Goal: Information Seeking & Learning: Compare options

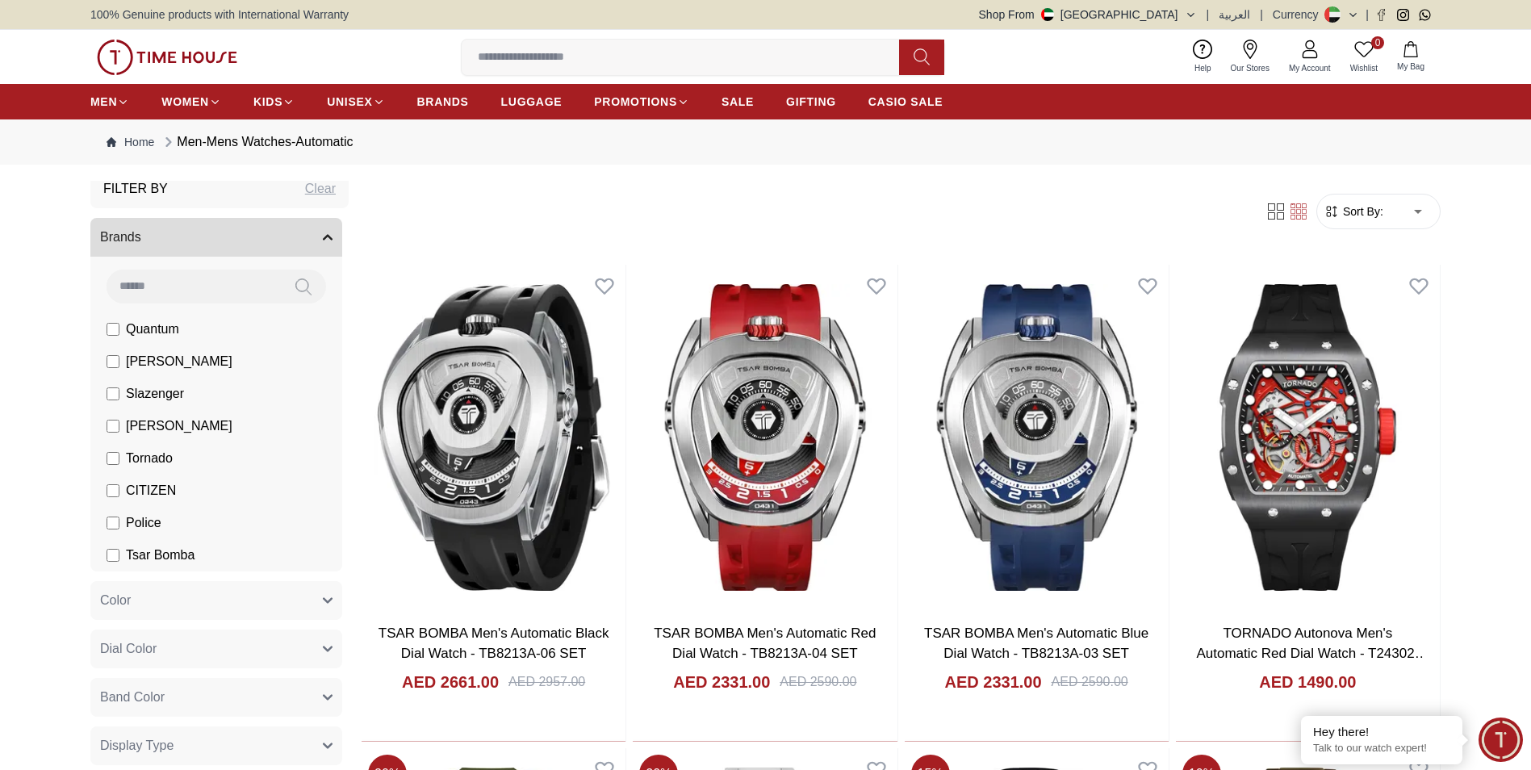
scroll to position [99, 0]
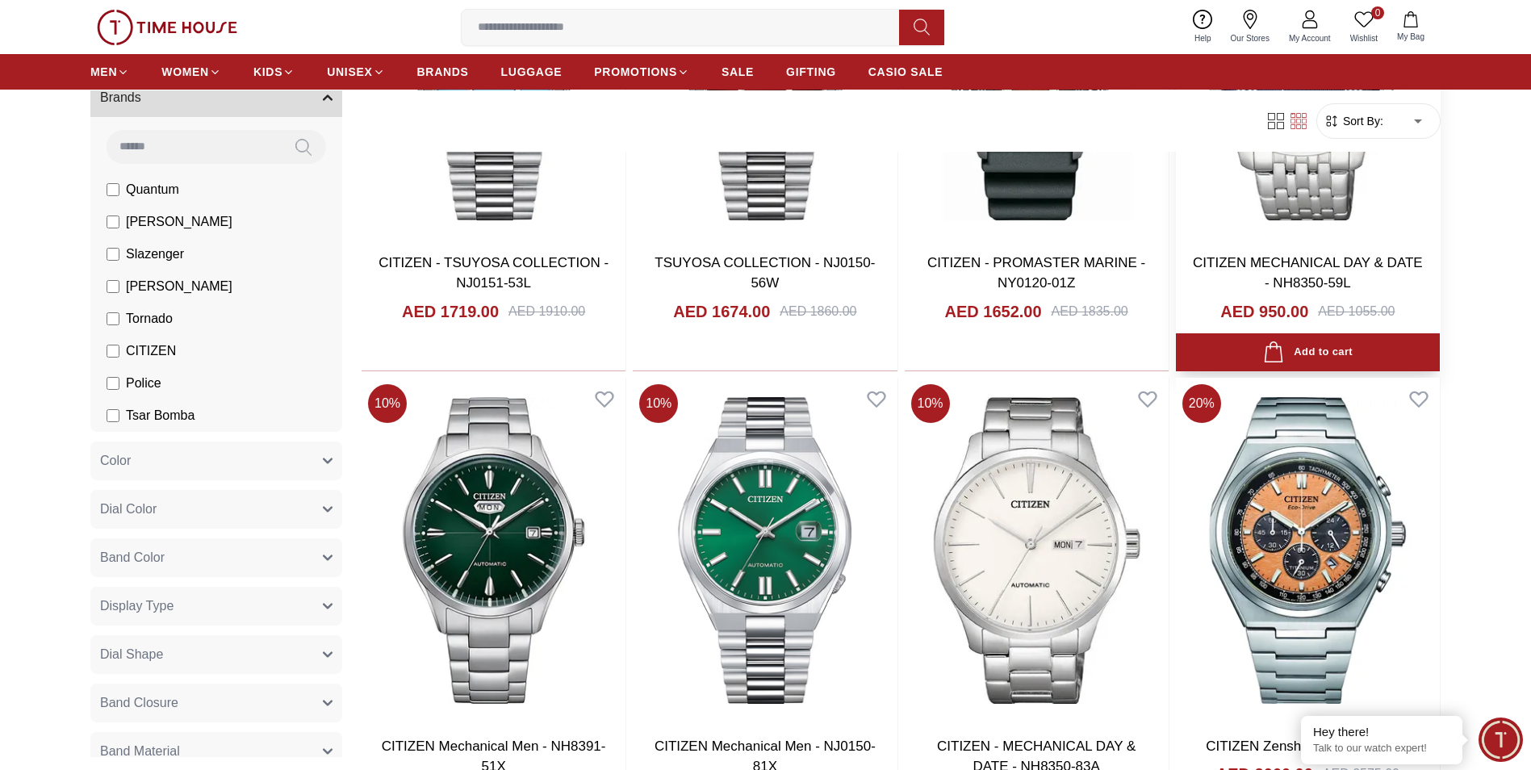
scroll to position [1326, 0]
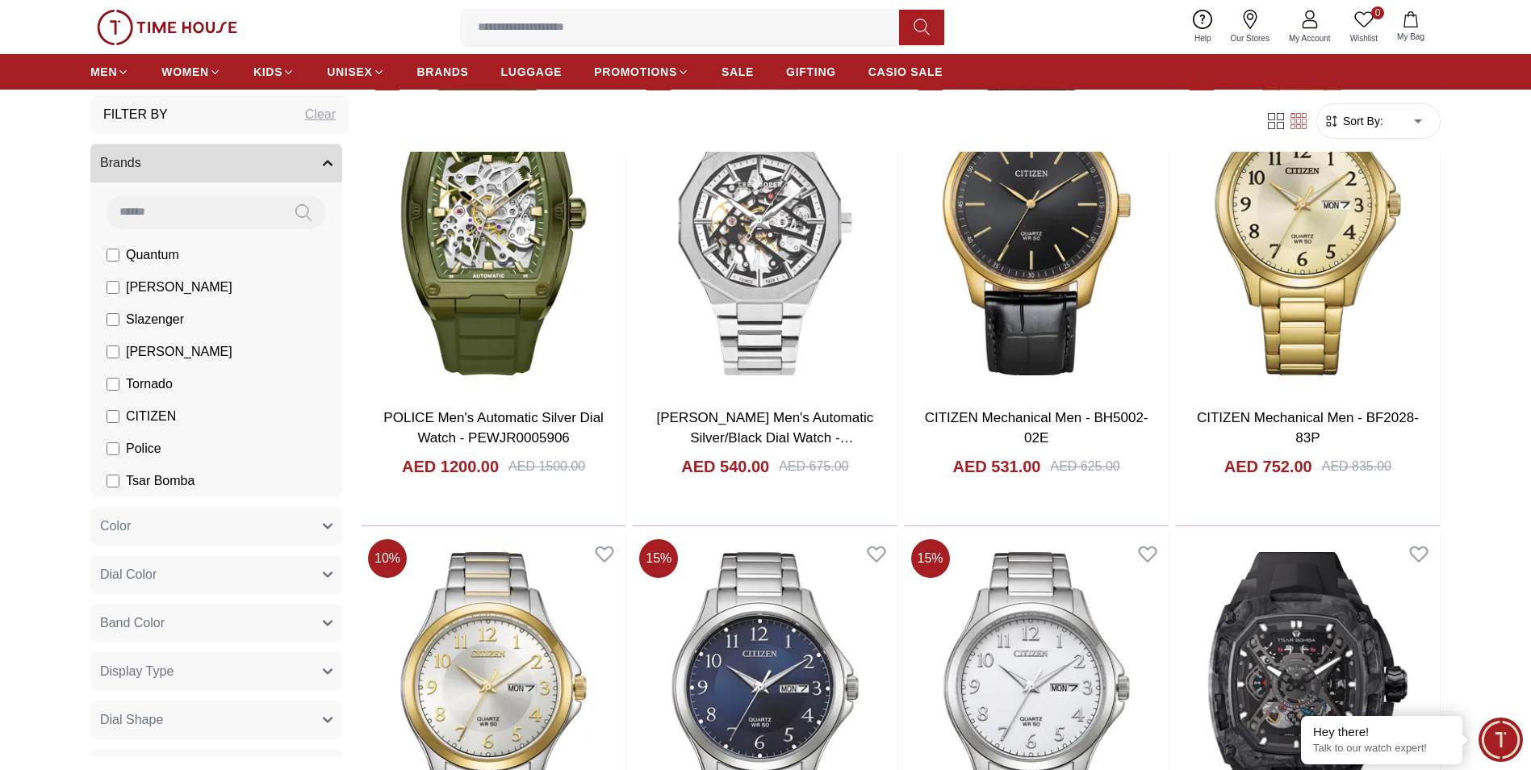
scroll to position [764, 0]
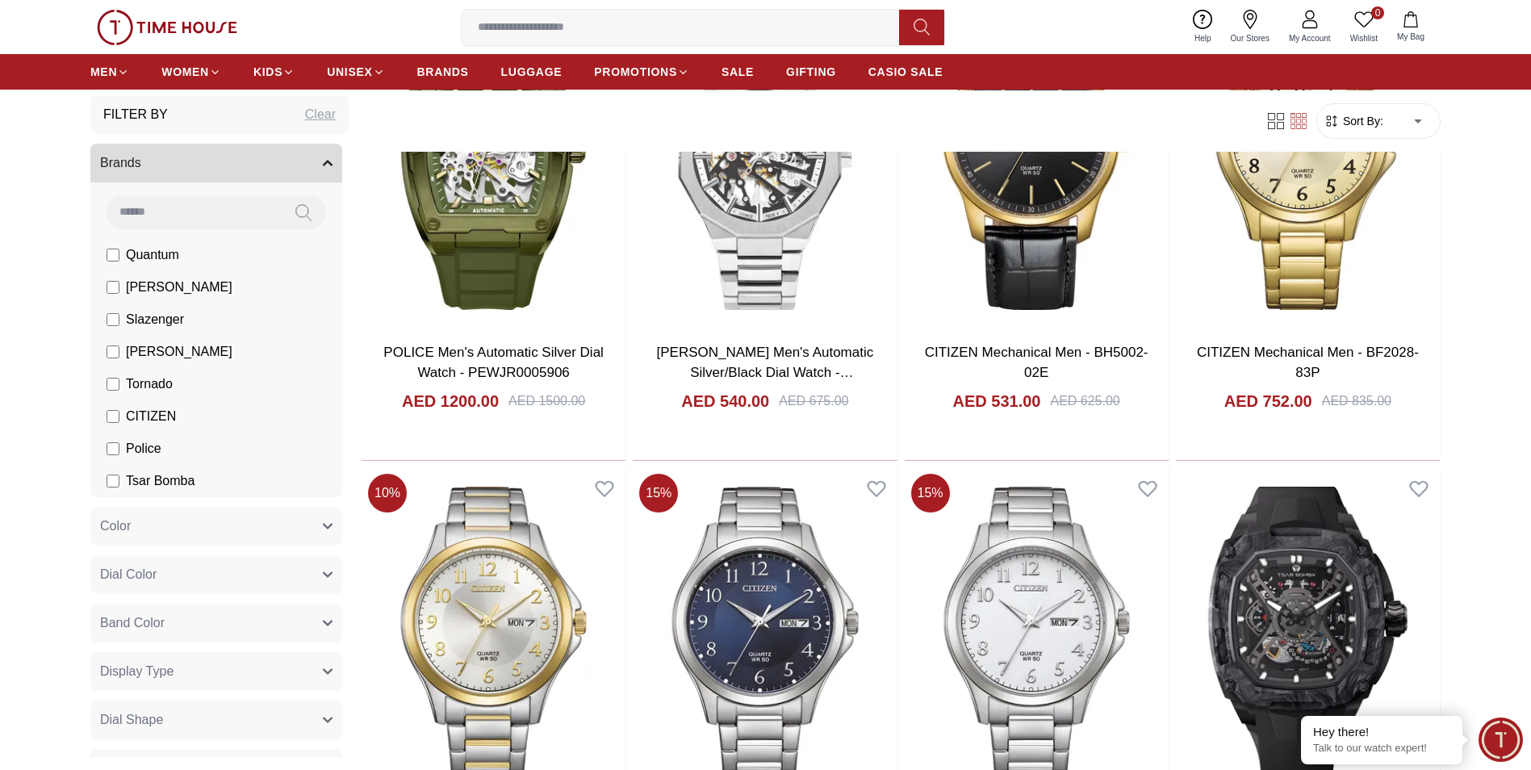
drag, startPoint x: 186, startPoint y: 591, endPoint x: 183, endPoint y: 616, distance: 25.2
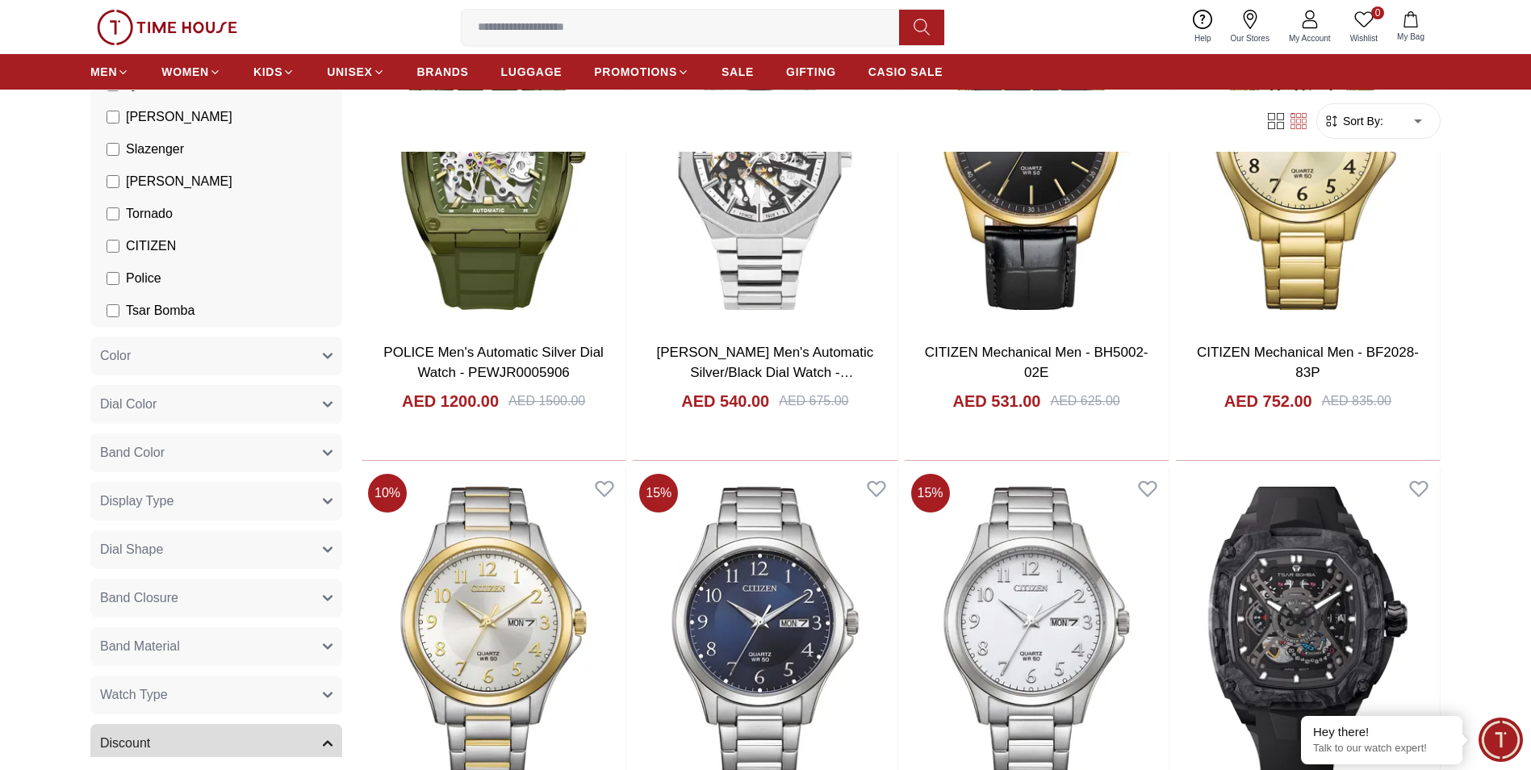
scroll to position [228, 0]
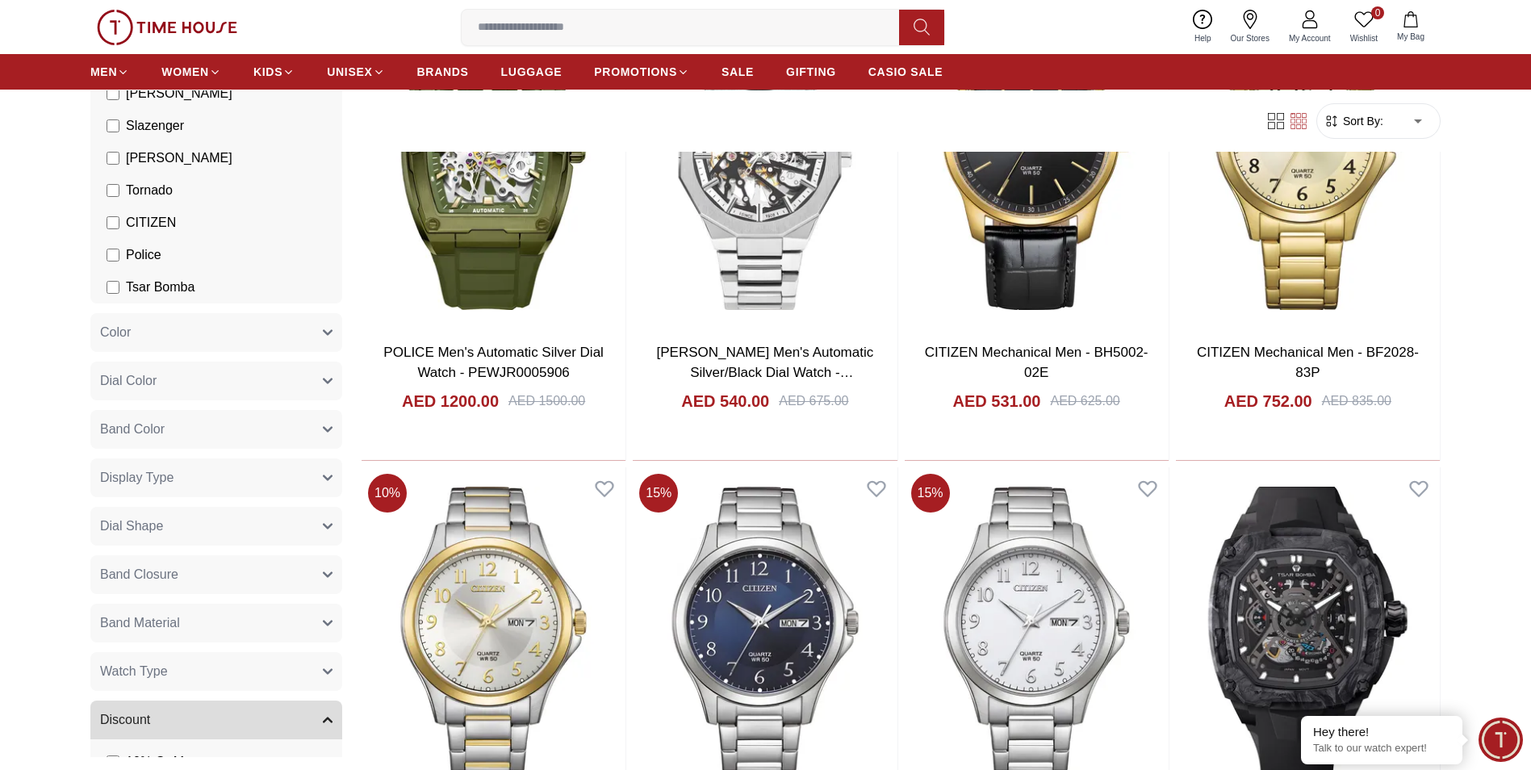
click at [308, 664] on button "Watch Type" at bounding box center [216, 671] width 252 height 39
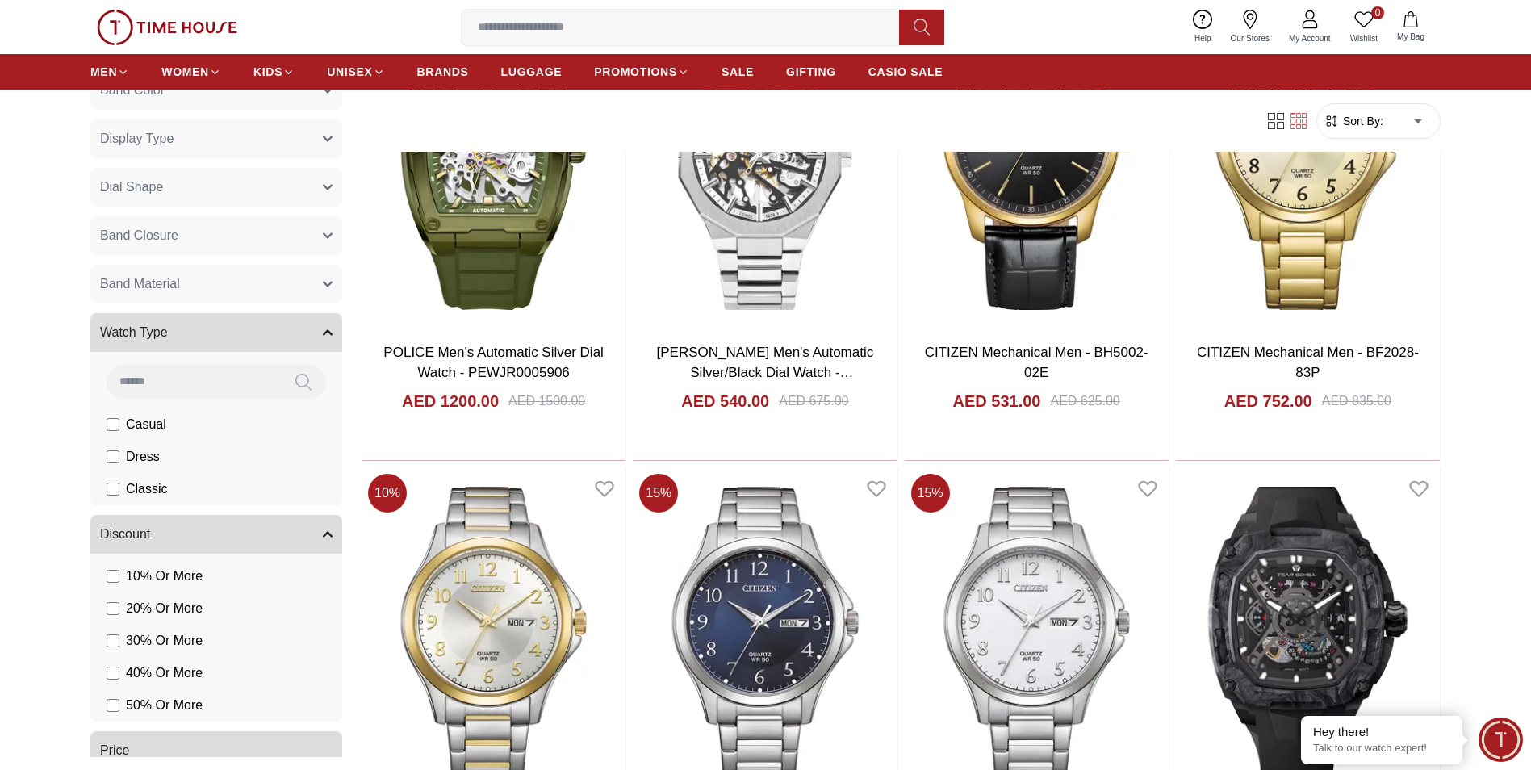
scroll to position [544, 0]
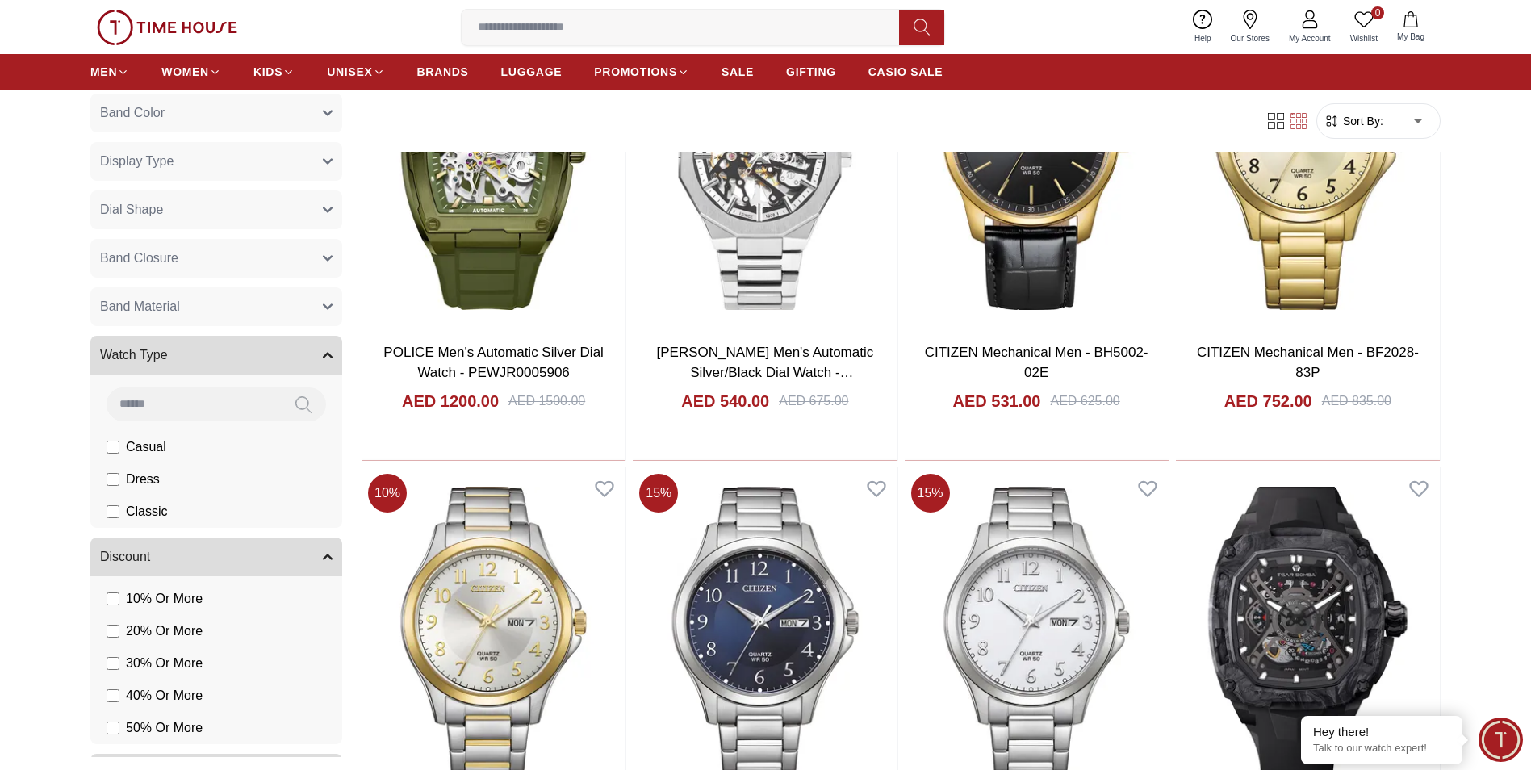
click at [323, 561] on icon "button" at bounding box center [328, 557] width 10 height 10
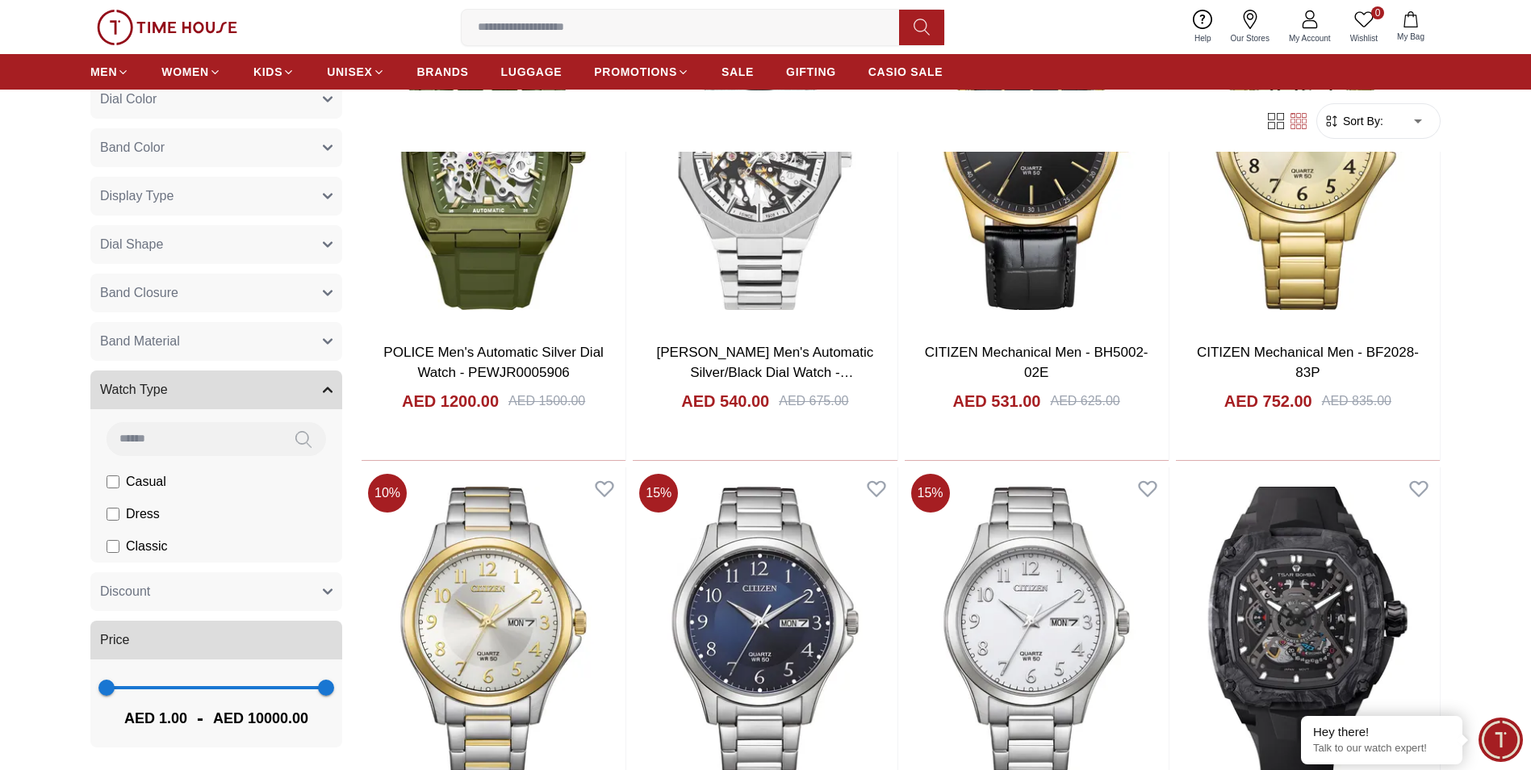
click at [311, 372] on button "Watch Type" at bounding box center [216, 389] width 252 height 39
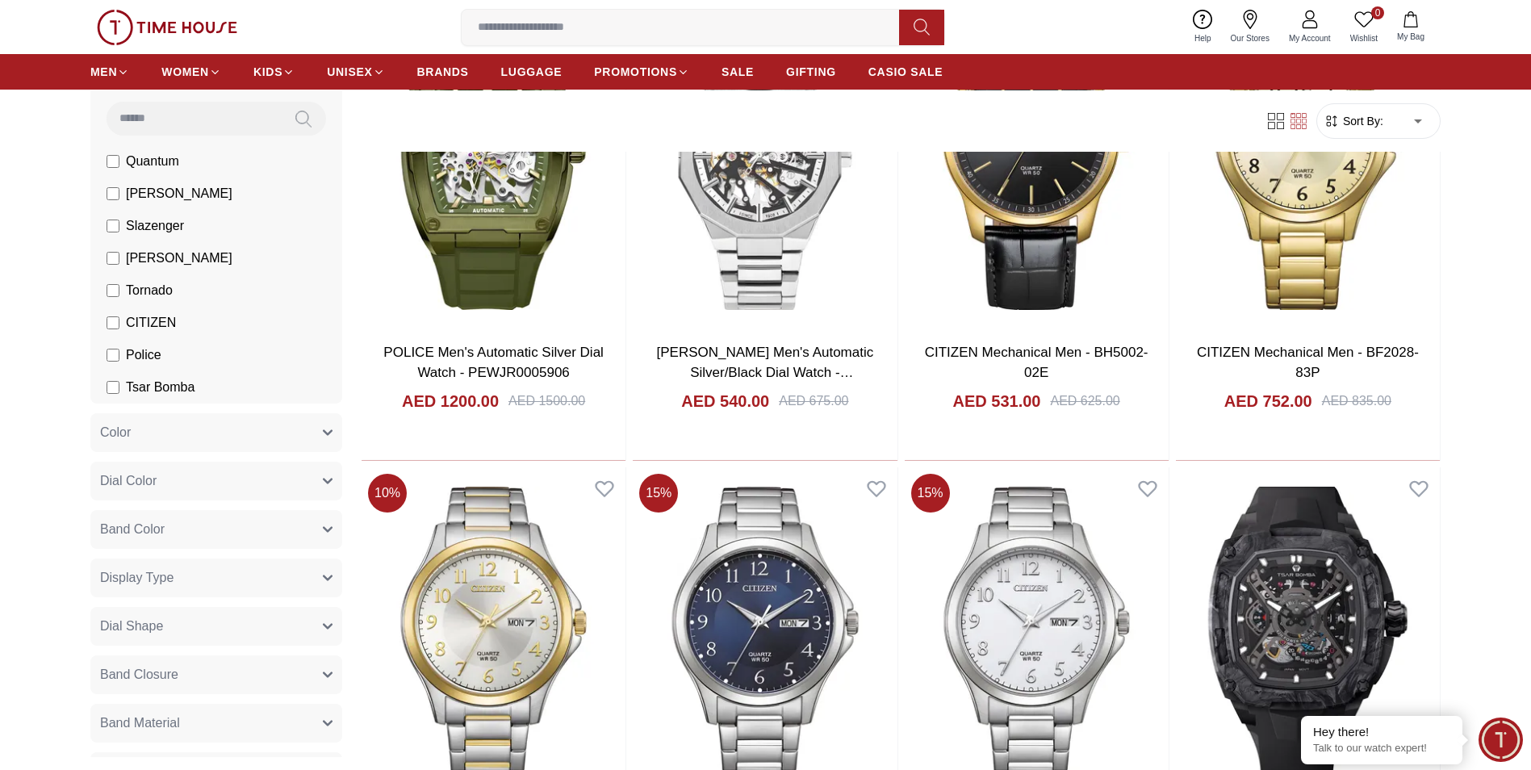
scroll to position [0, 0]
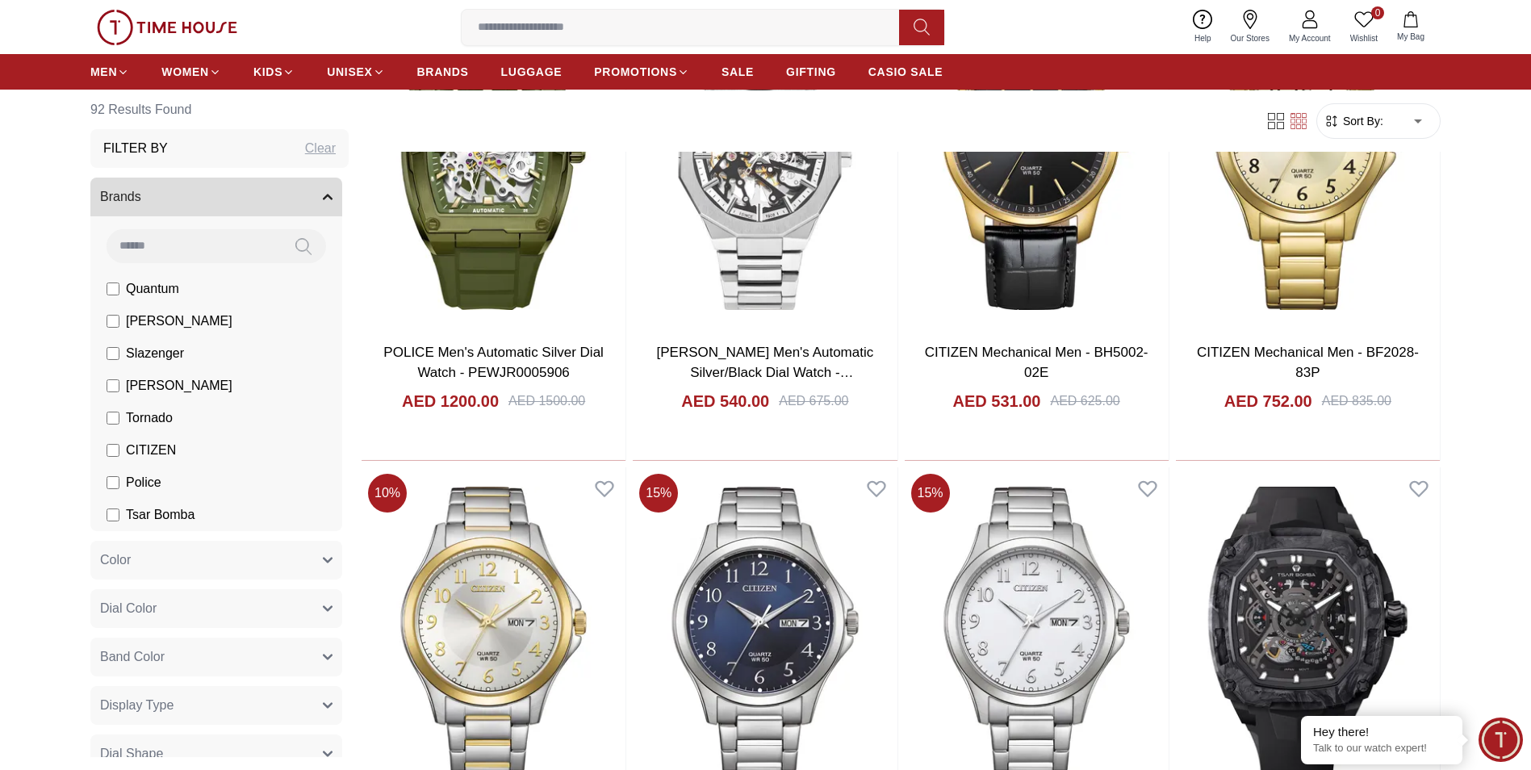
click at [307, 147] on div "Clear" at bounding box center [320, 148] width 31 height 19
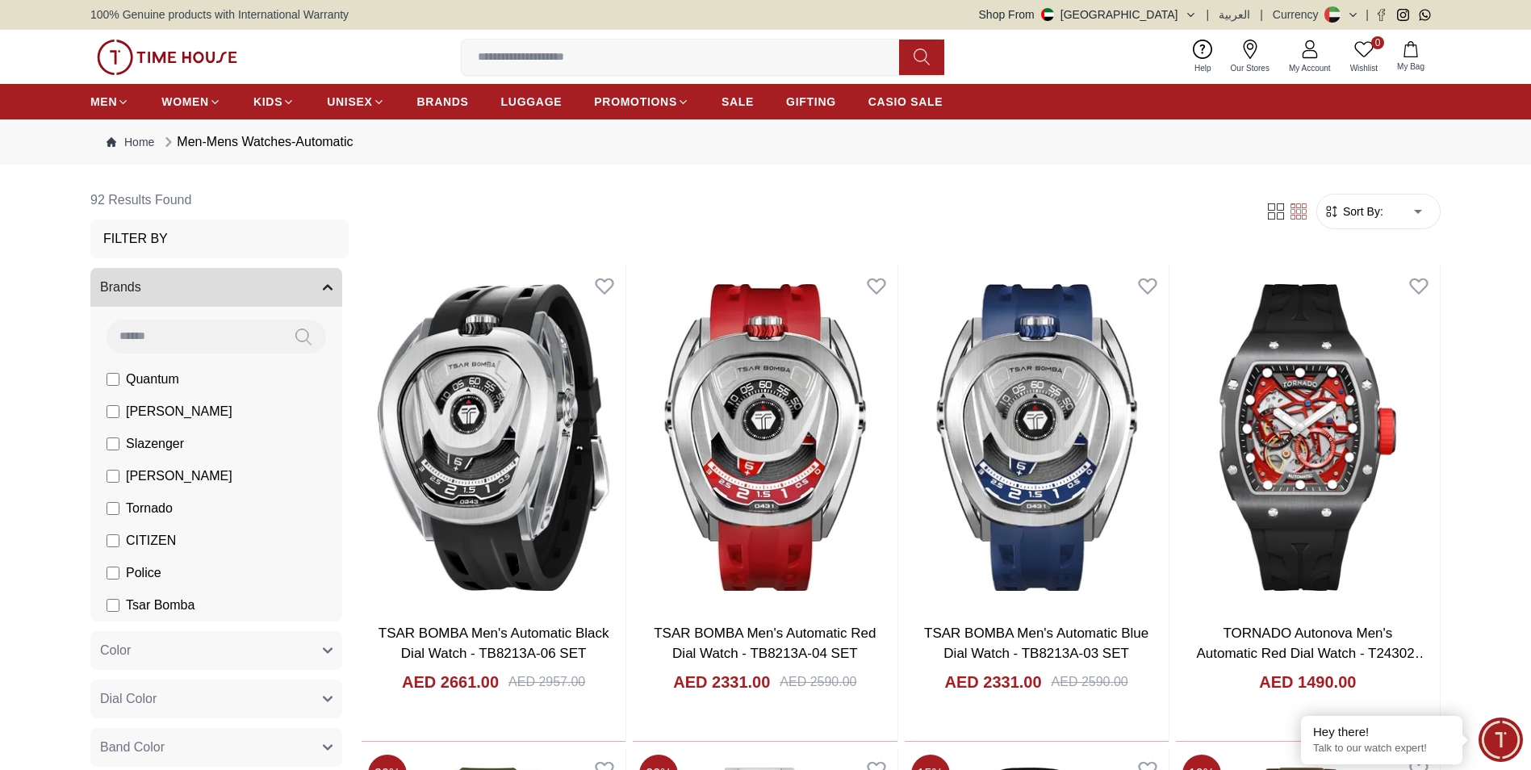
click at [531, 54] on input at bounding box center [687, 57] width 450 height 32
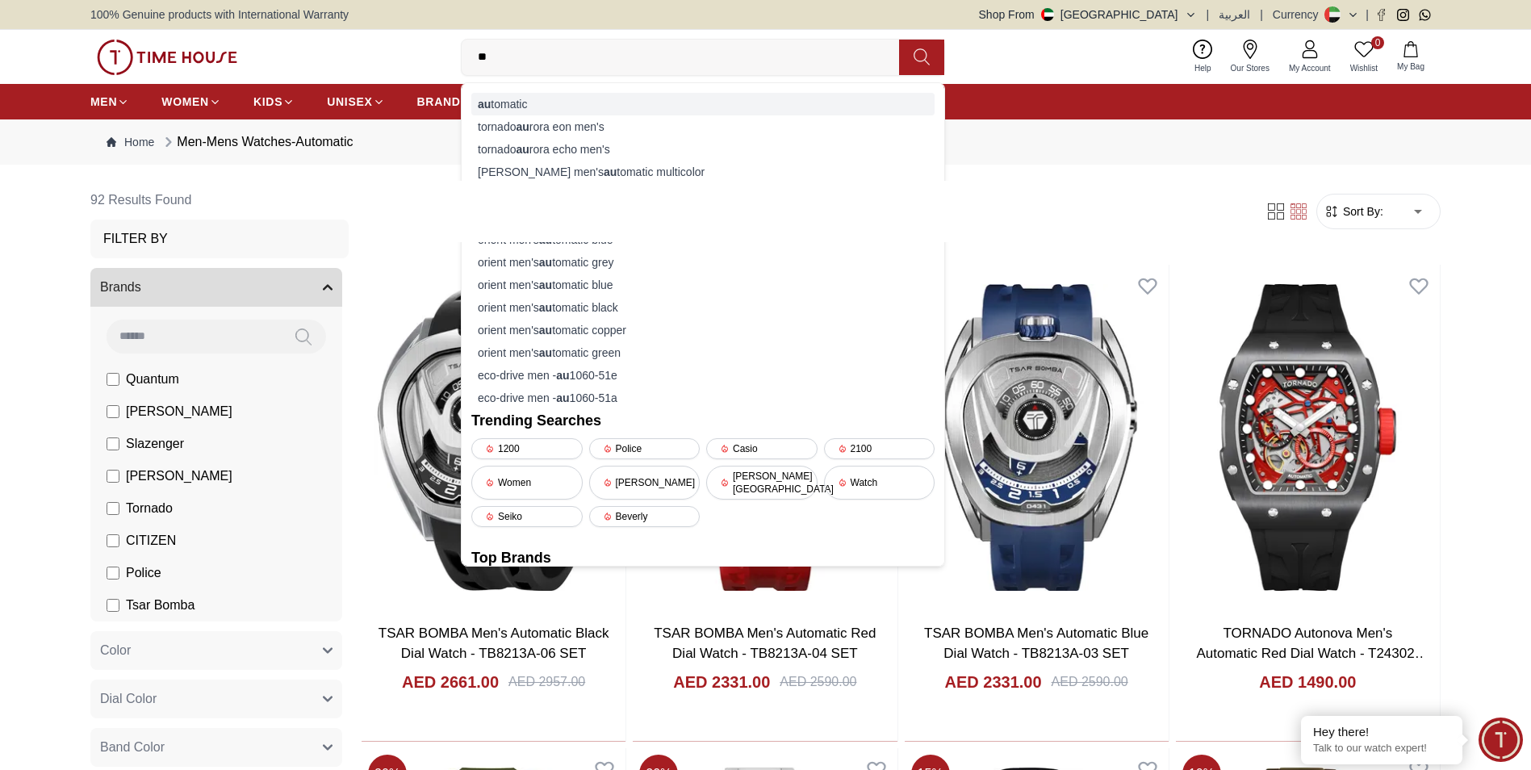
type input "**"
click at [520, 100] on div "au tomatic" at bounding box center [702, 104] width 463 height 23
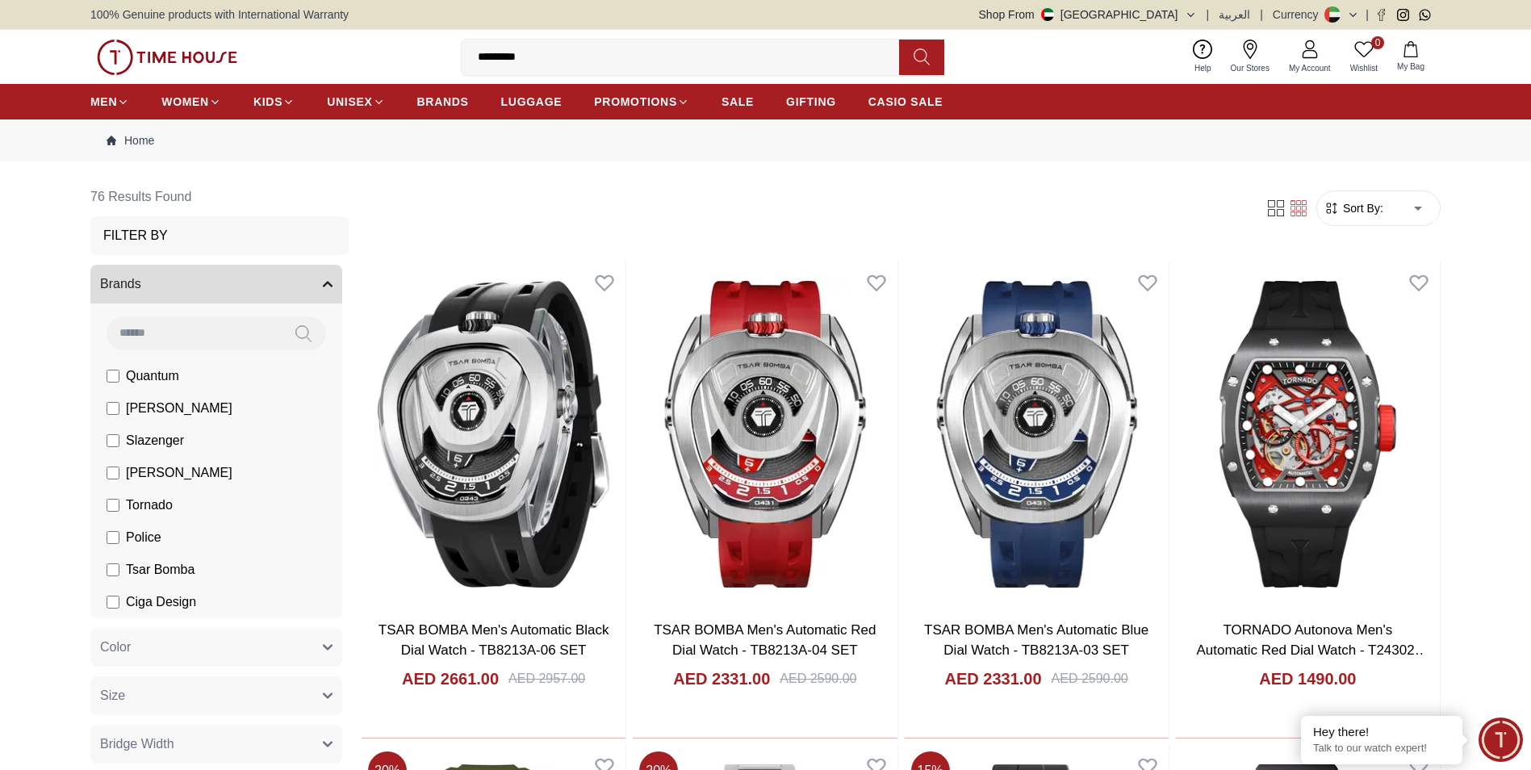
drag, startPoint x: 351, startPoint y: 290, endPoint x: 350, endPoint y: 311, distance: 21.0
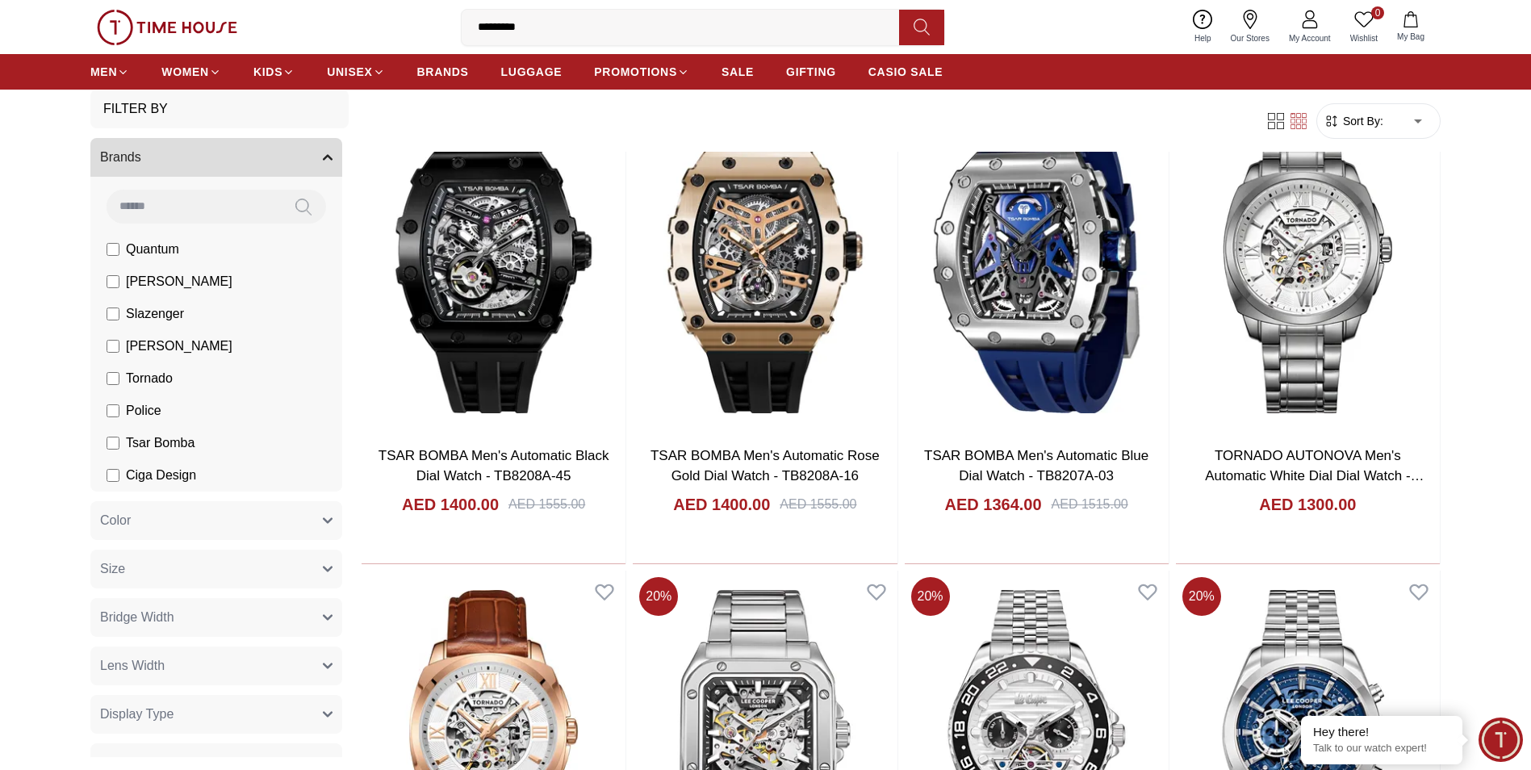
scroll to position [1958, 0]
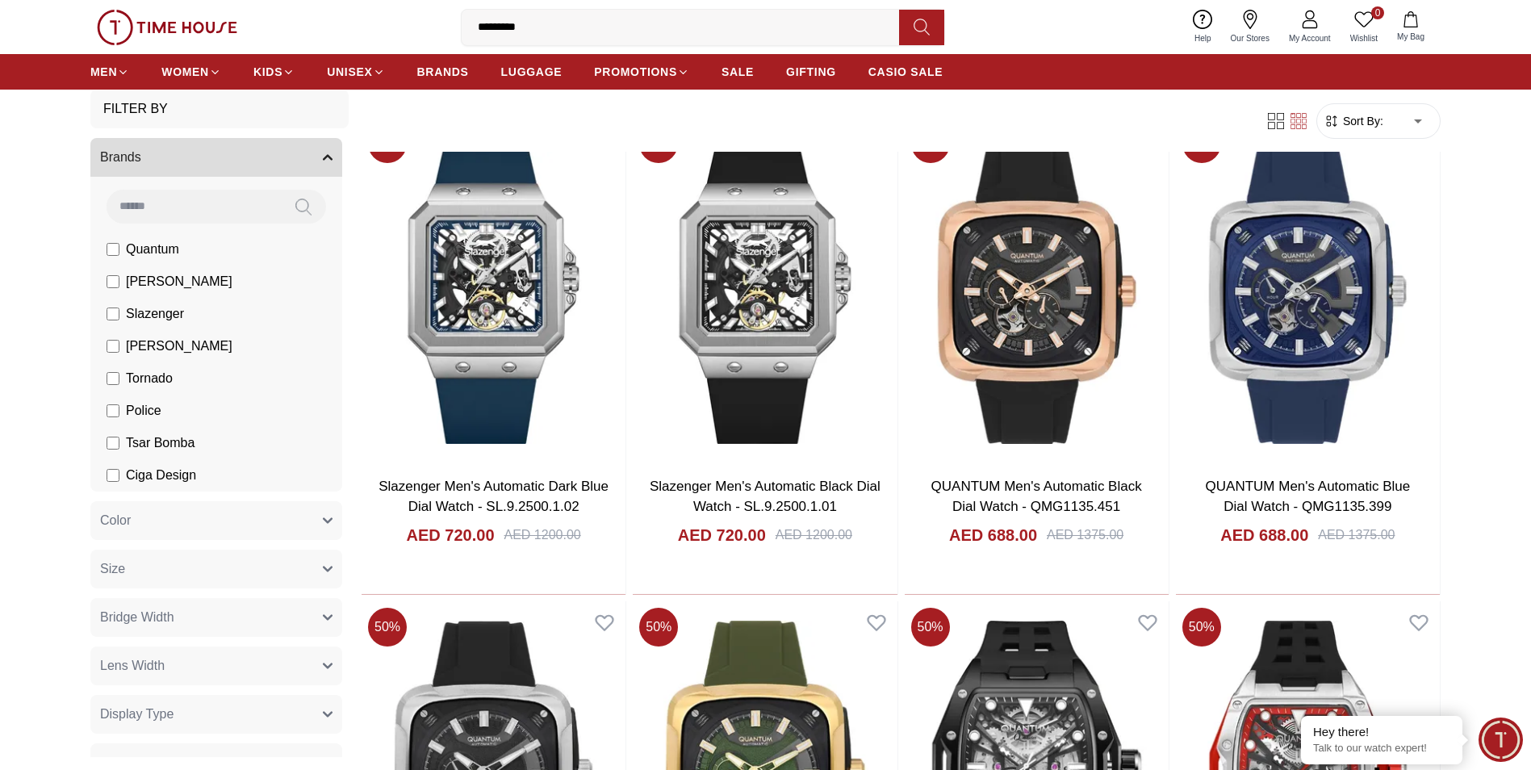
scroll to position [4022, 0]
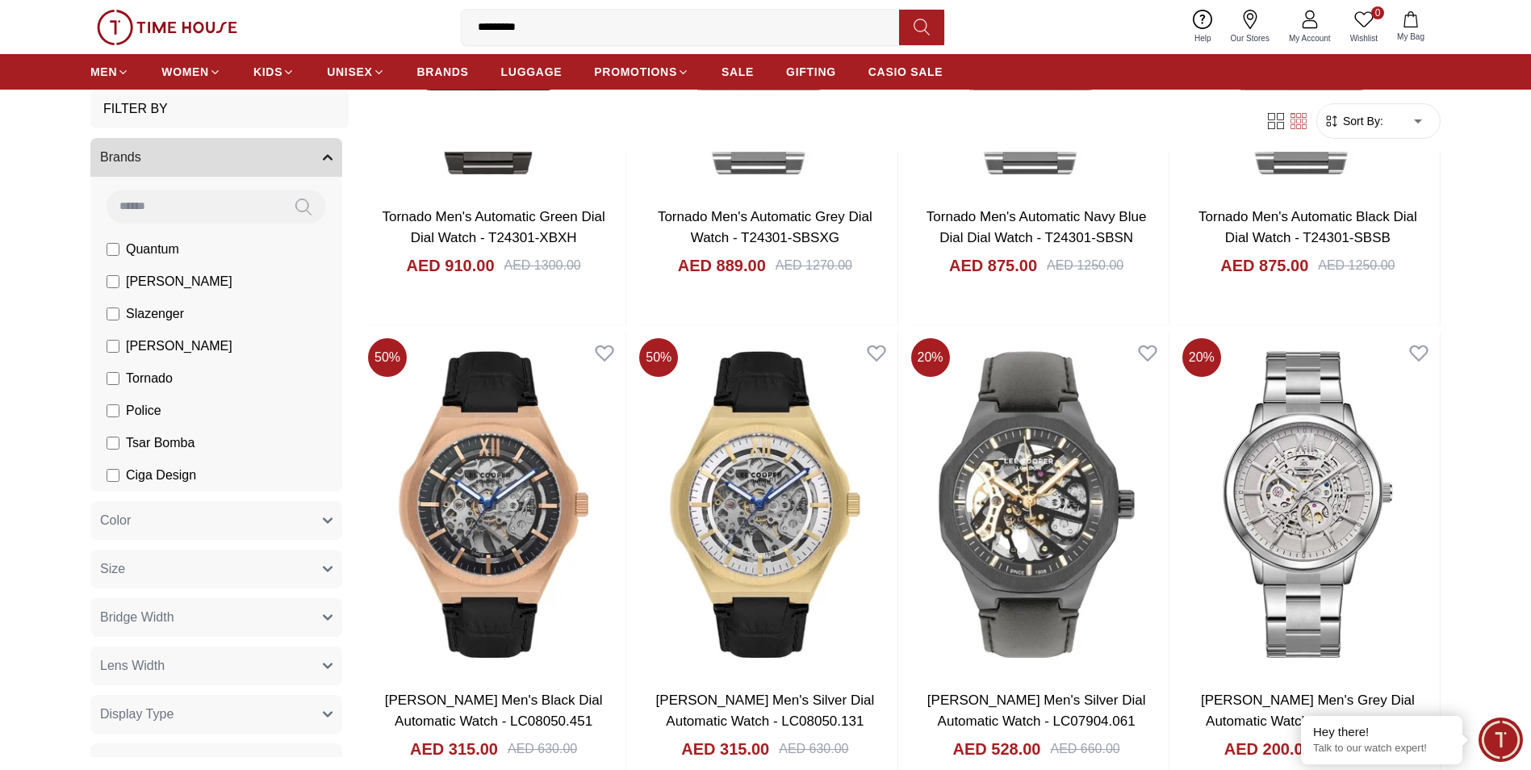
scroll to position [6766, 0]
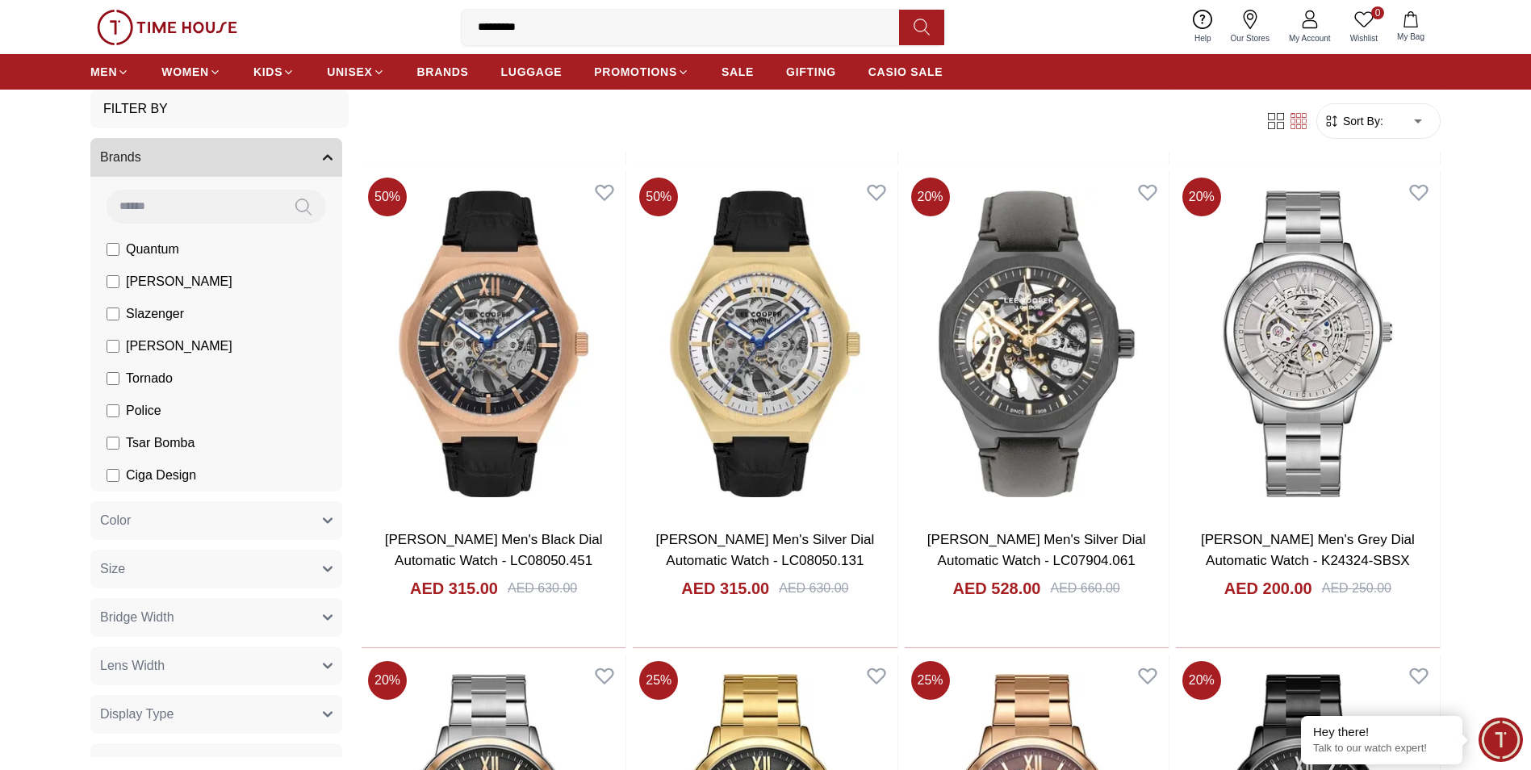
scroll to position [6744, 0]
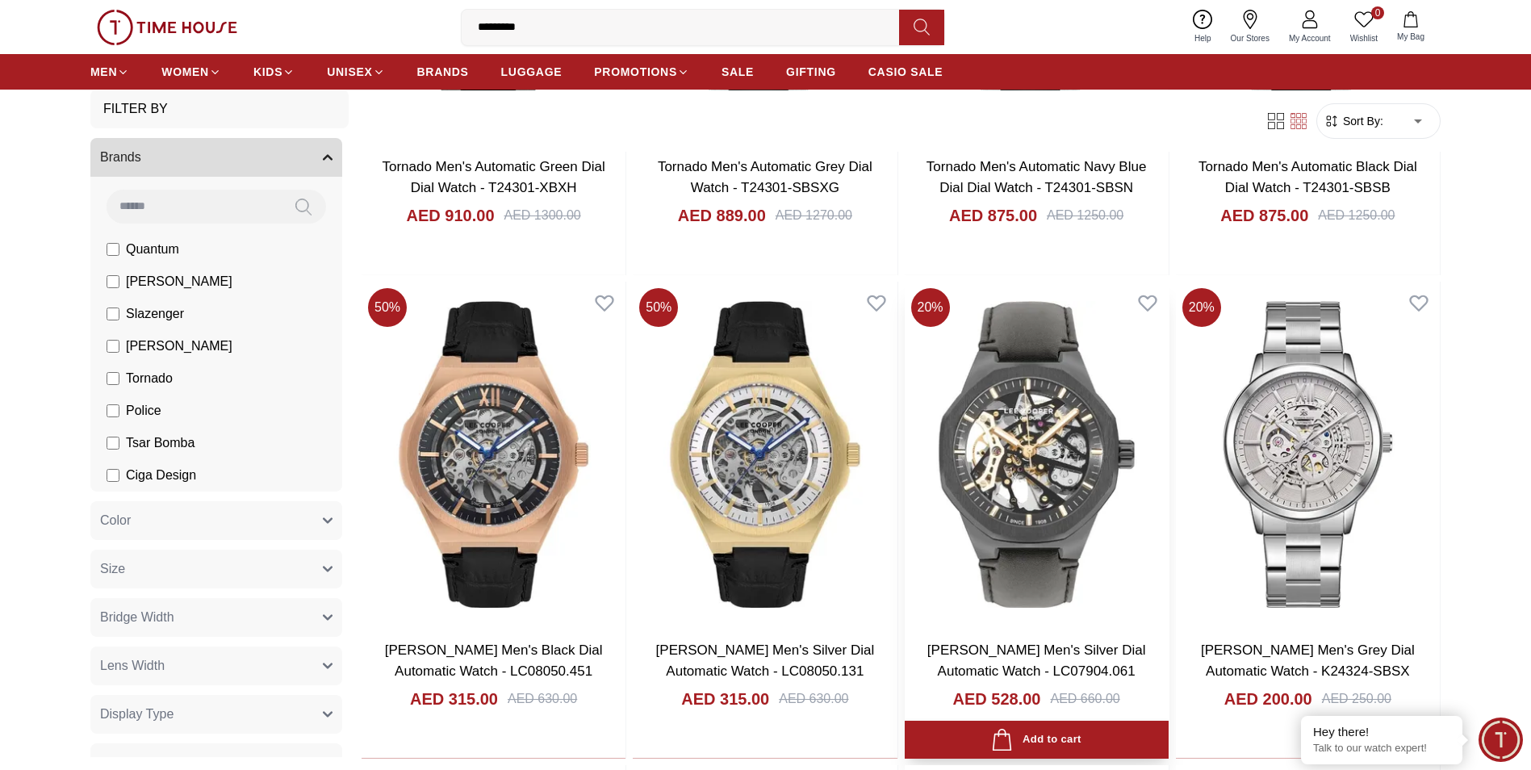
click at [1069, 423] on img at bounding box center [1036, 454] width 264 height 345
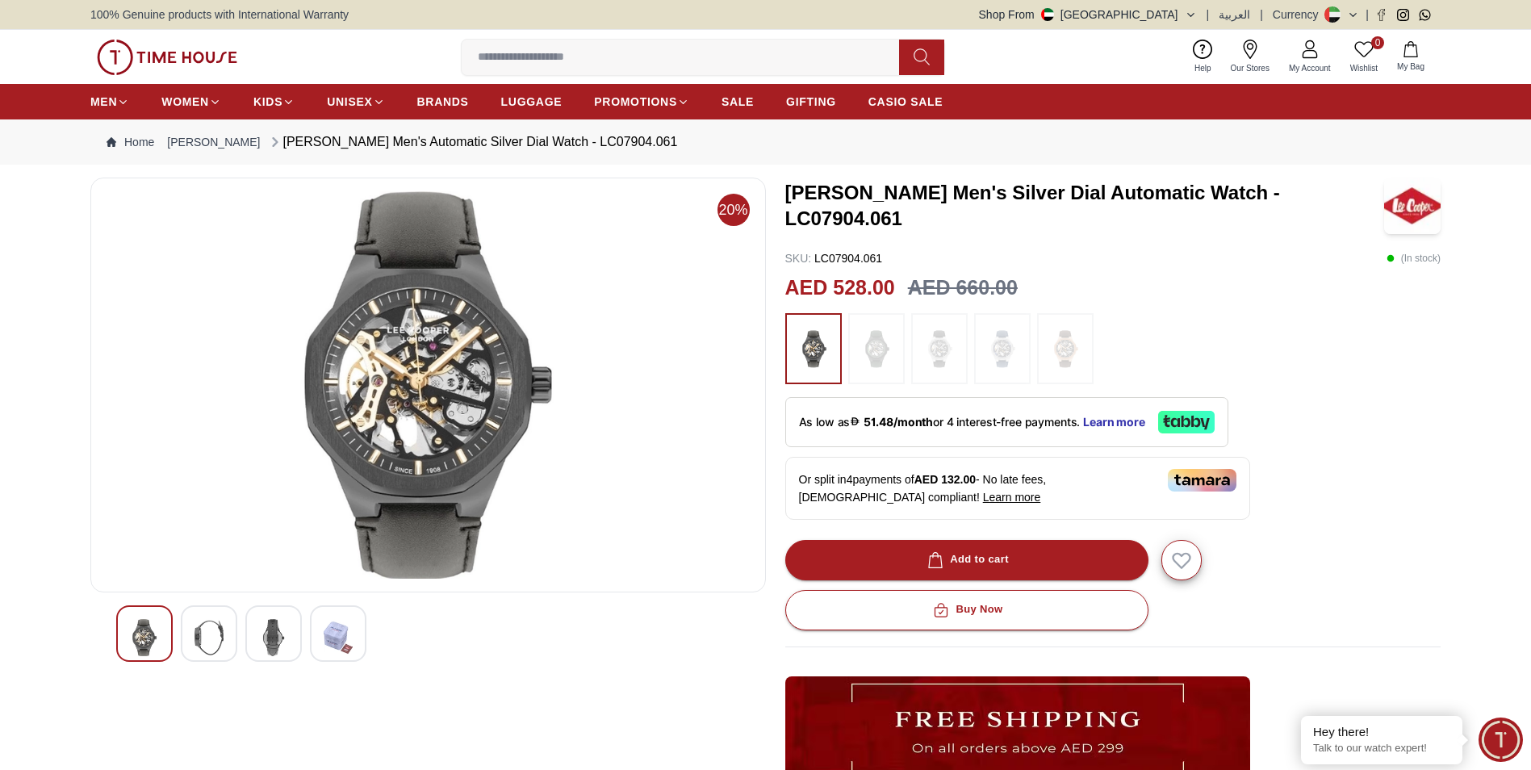
click at [880, 346] on img at bounding box center [876, 348] width 40 height 55
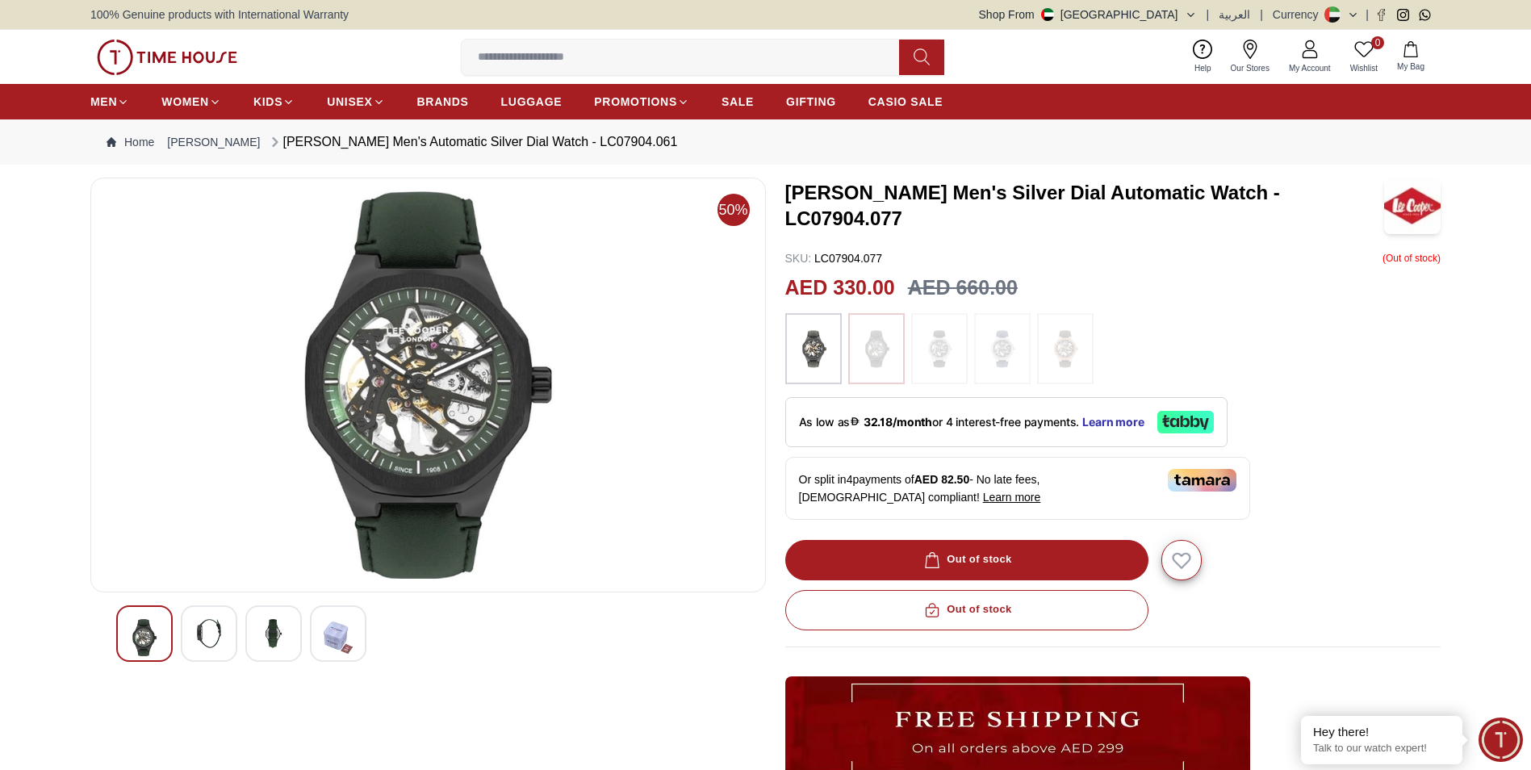
click at [815, 345] on img at bounding box center [813, 348] width 40 height 55
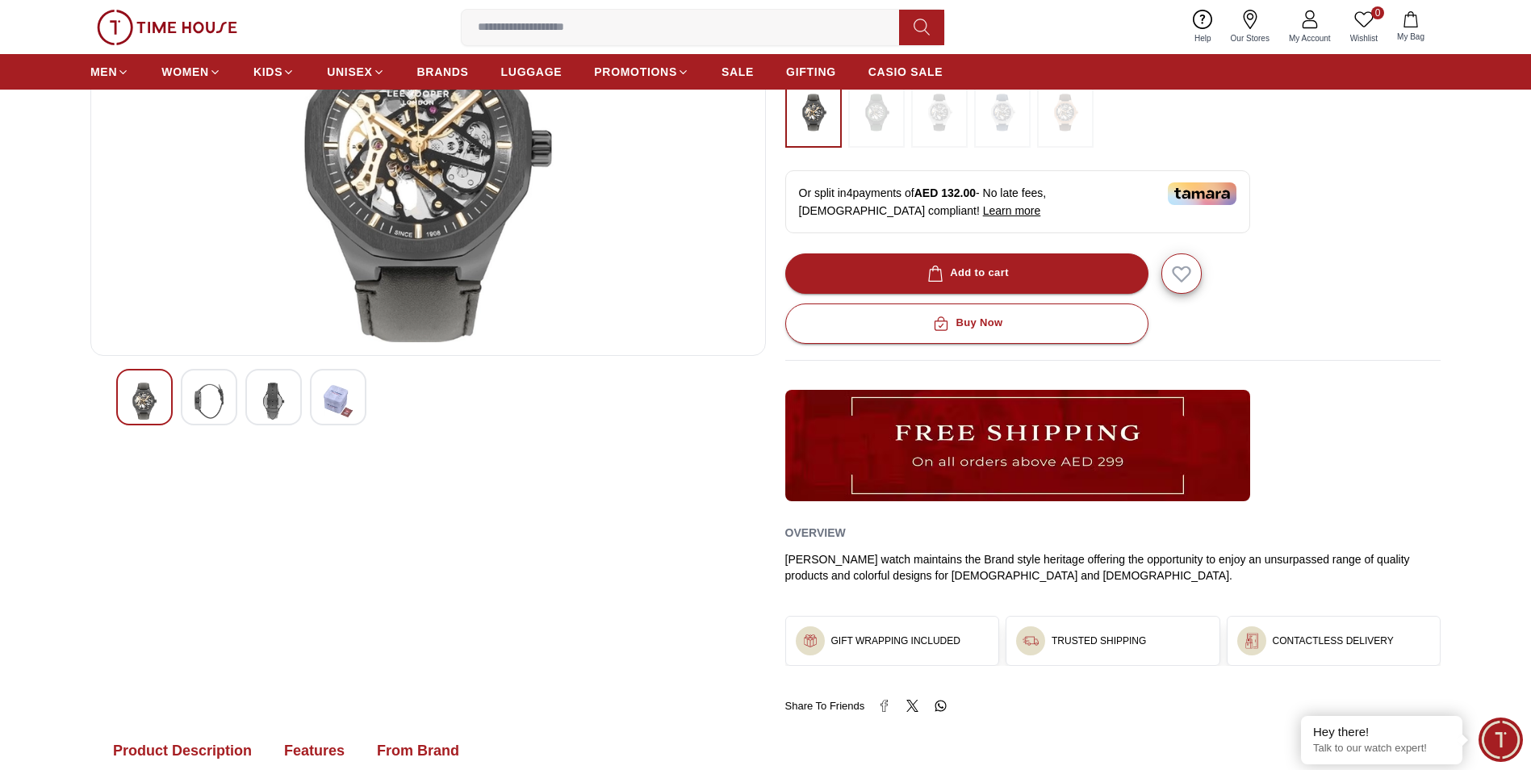
scroll to position [242, 0]
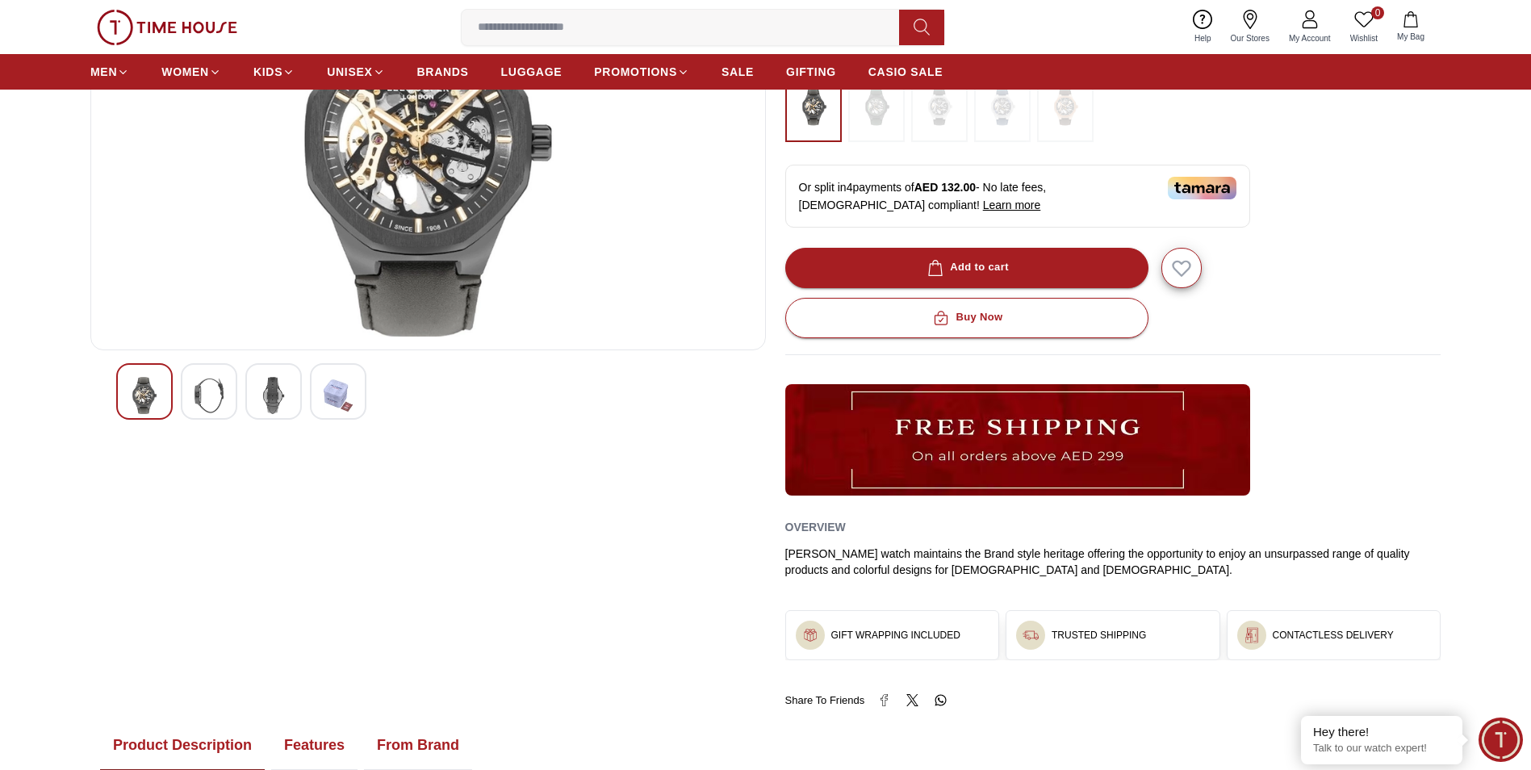
click at [243, 394] on div at bounding box center [428, 391] width 624 height 56
click at [215, 399] on img at bounding box center [208, 395] width 29 height 37
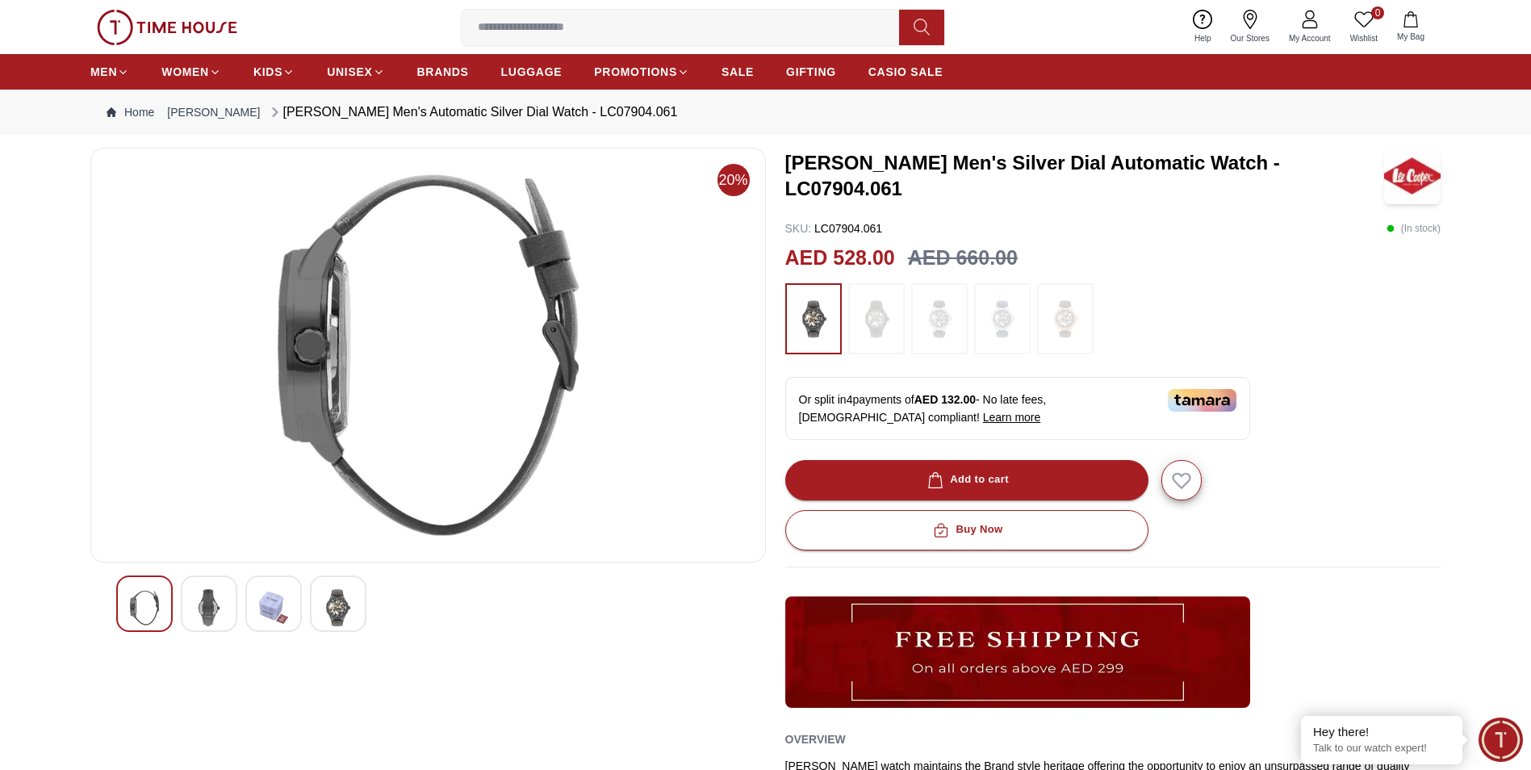
scroll to position [0, 0]
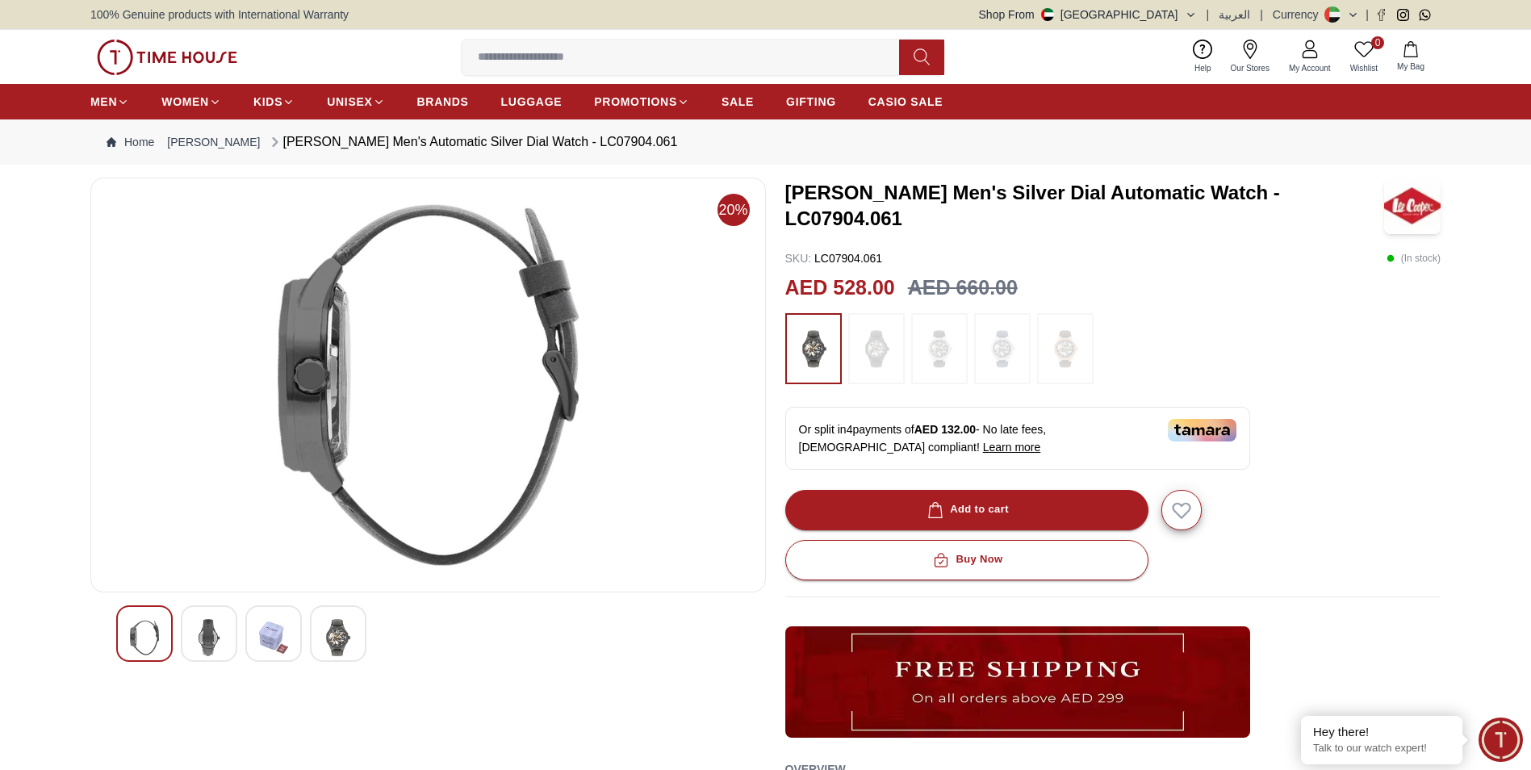
click at [278, 641] on img at bounding box center [273, 637] width 29 height 37
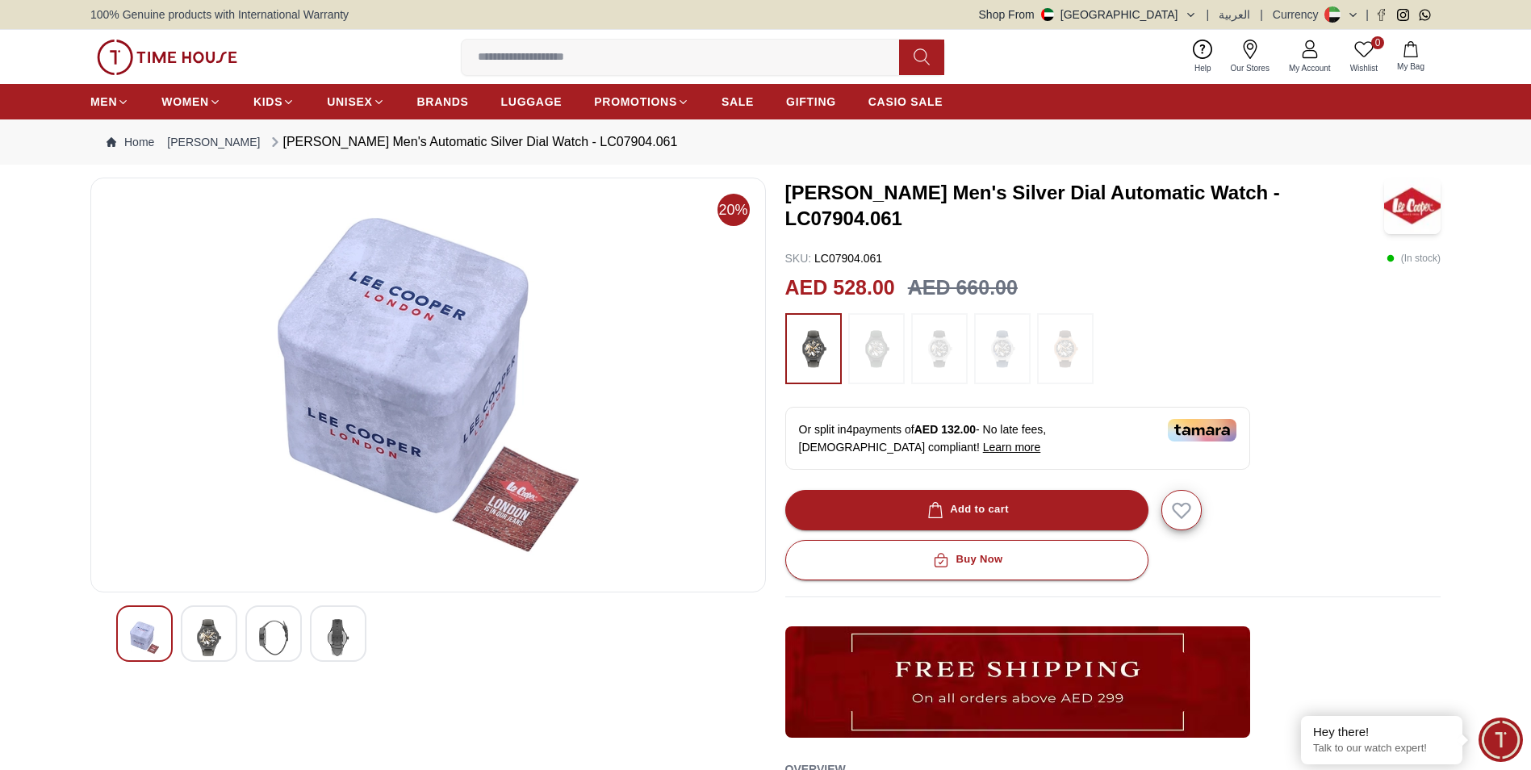
click at [345, 633] on img at bounding box center [338, 637] width 29 height 37
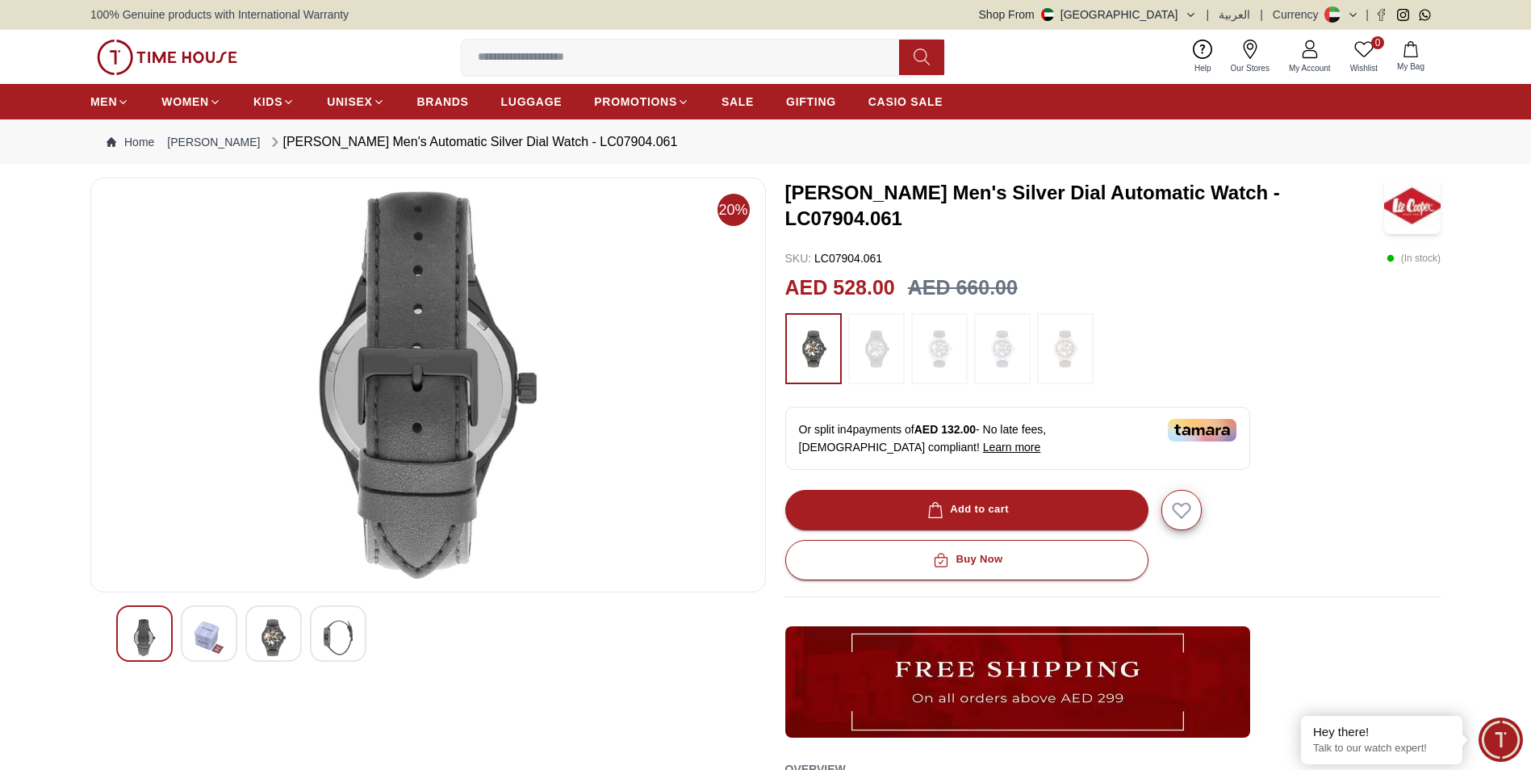
click at [478, 349] on img at bounding box center [428, 384] width 648 height 387
click at [449, 347] on img at bounding box center [428, 384] width 648 height 387
click at [134, 632] on img at bounding box center [144, 637] width 29 height 37
click at [197, 637] on img at bounding box center [208, 637] width 29 height 37
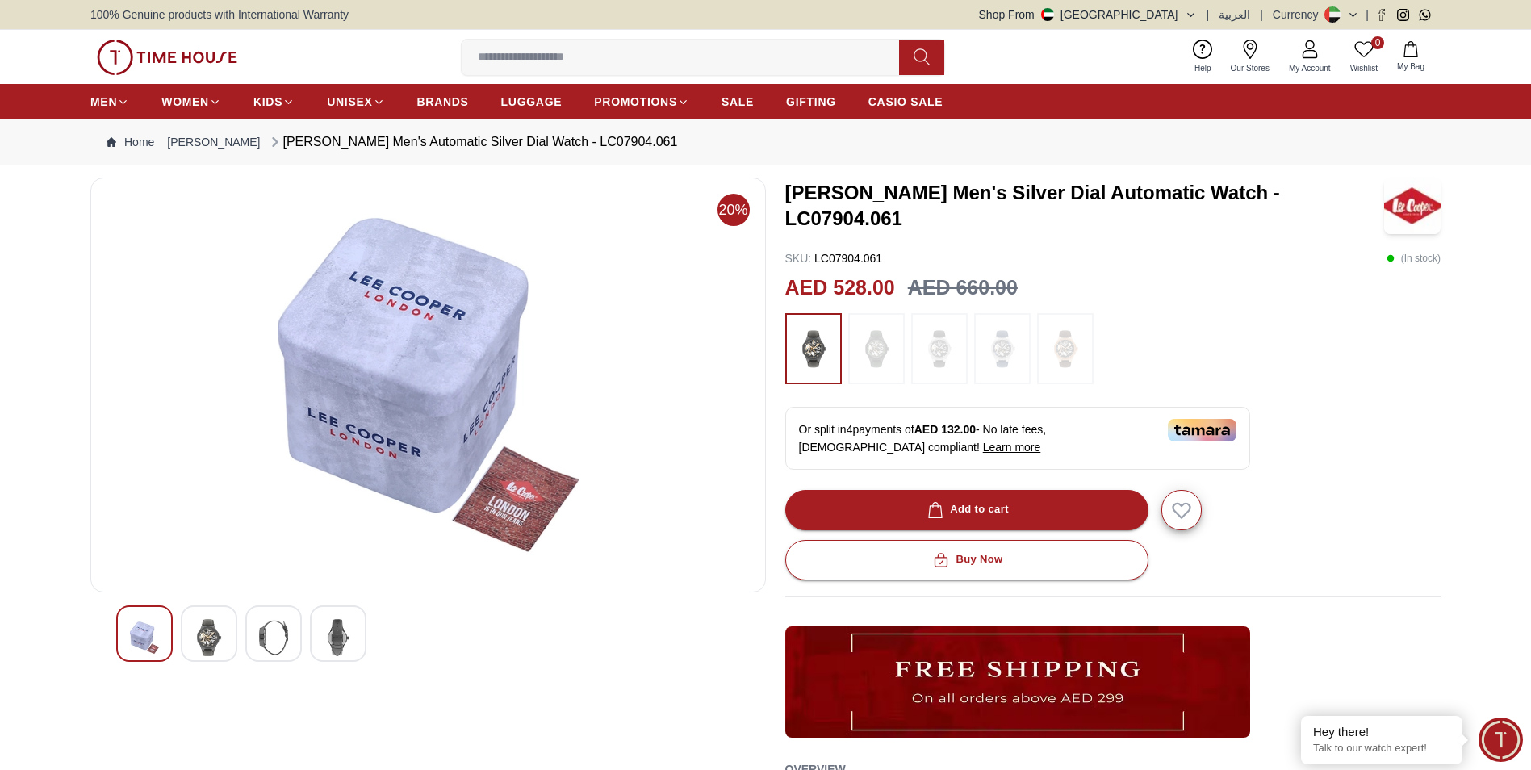
click at [162, 633] on div at bounding box center [144, 633] width 56 height 56
click at [314, 633] on div at bounding box center [338, 633] width 56 height 56
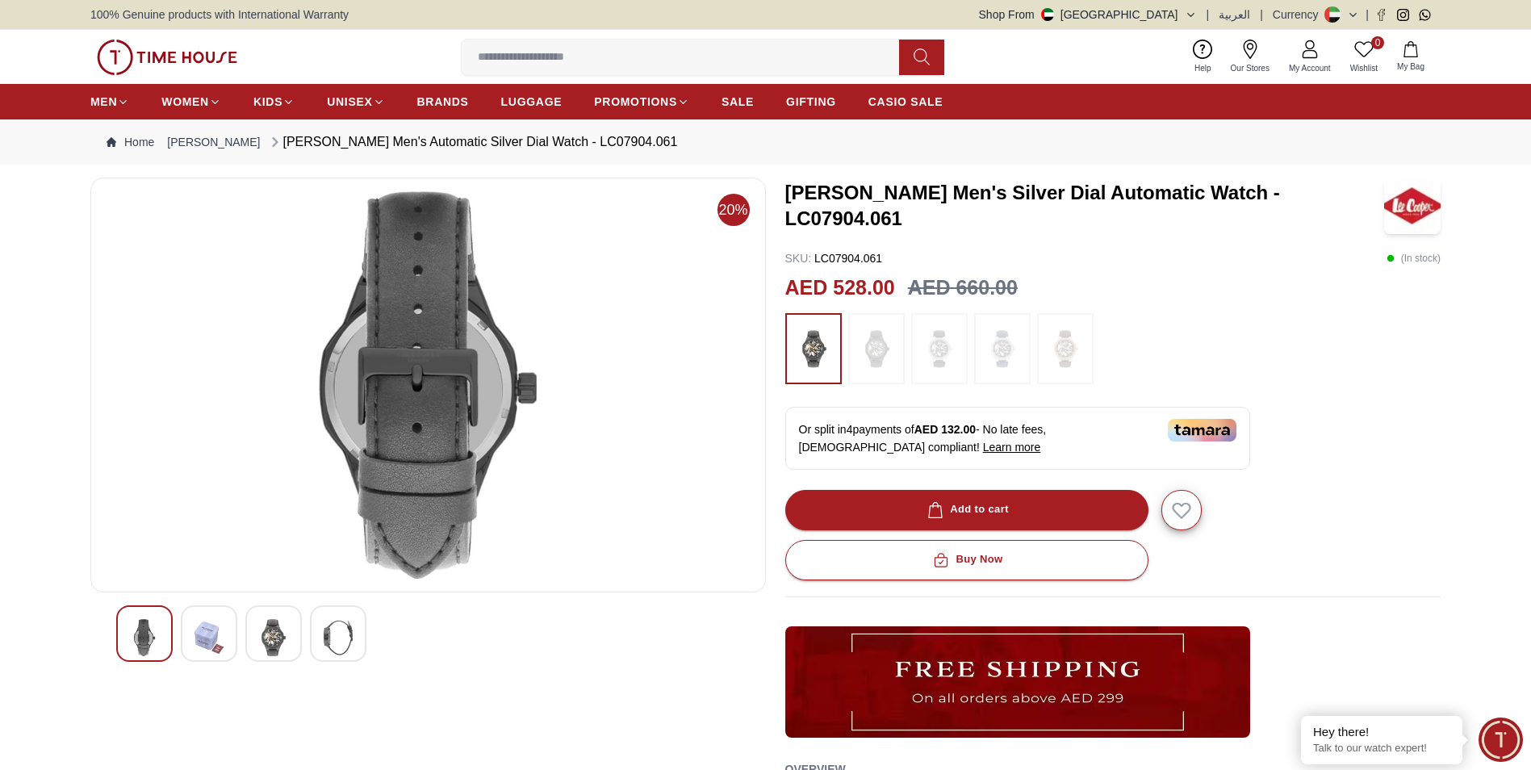
click at [278, 626] on img at bounding box center [273, 637] width 29 height 37
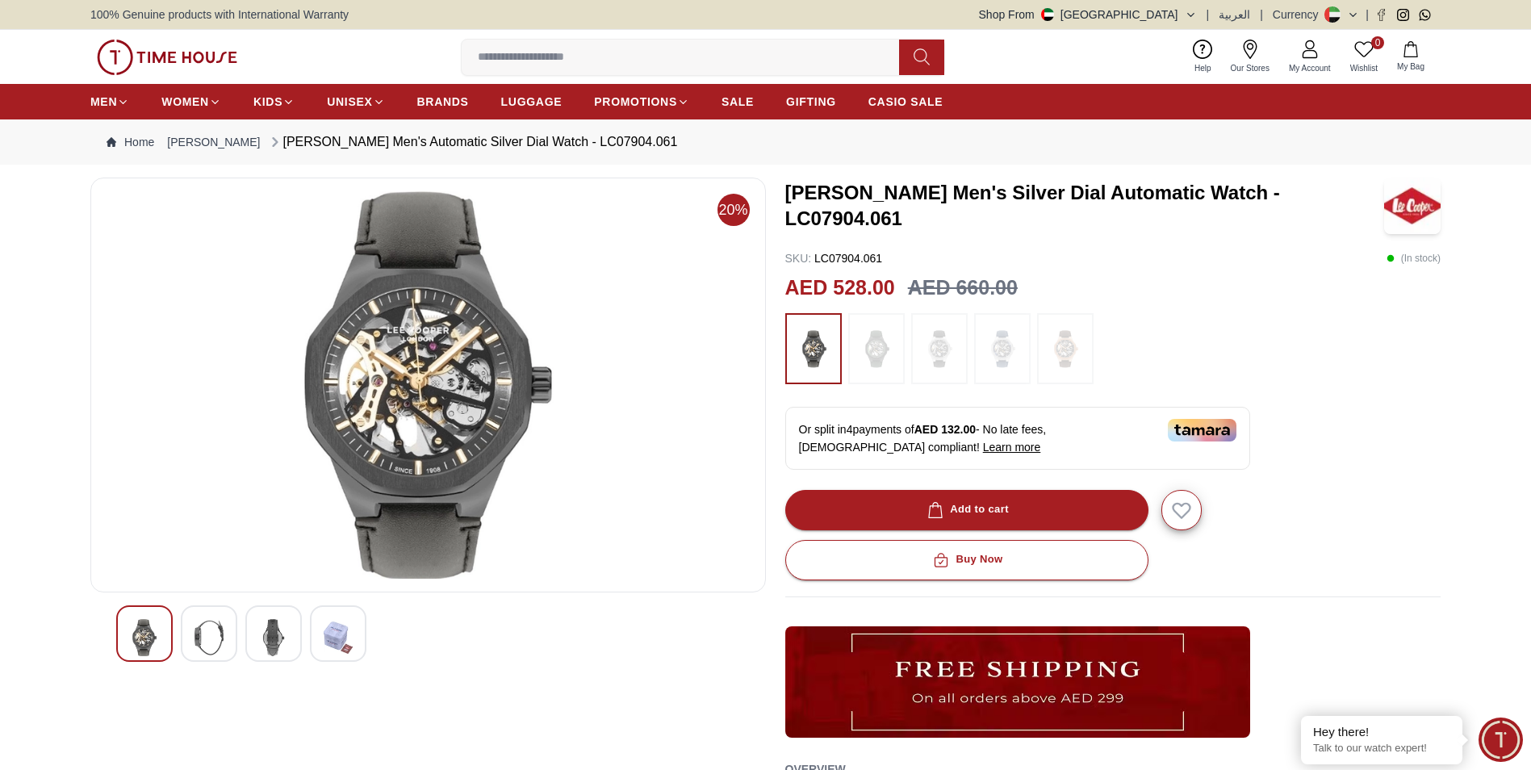
click at [215, 641] on img at bounding box center [208, 637] width 29 height 37
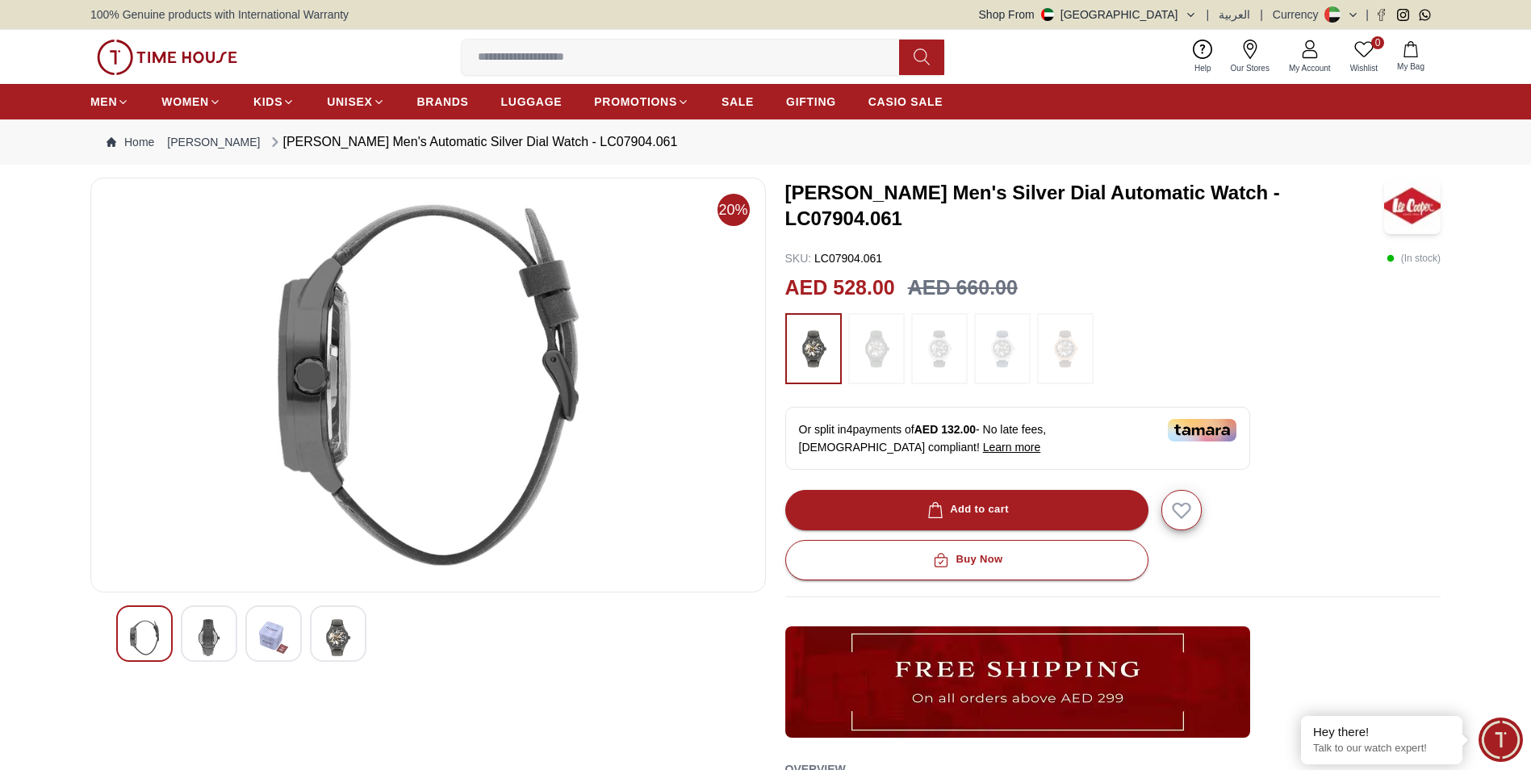
click at [154, 641] on img at bounding box center [144, 637] width 29 height 37
click at [215, 634] on img at bounding box center [208, 637] width 29 height 37
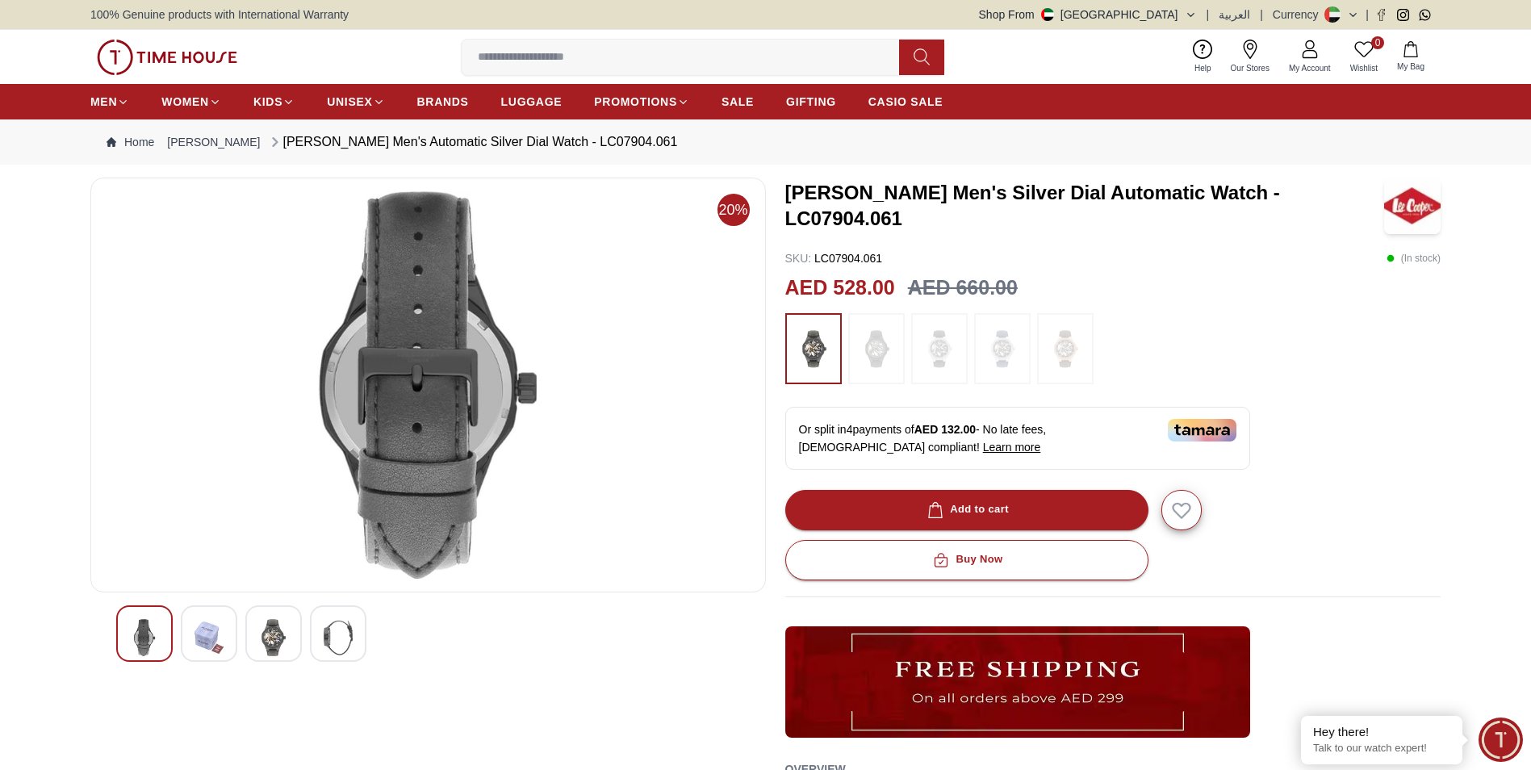
click at [265, 627] on img at bounding box center [273, 637] width 29 height 37
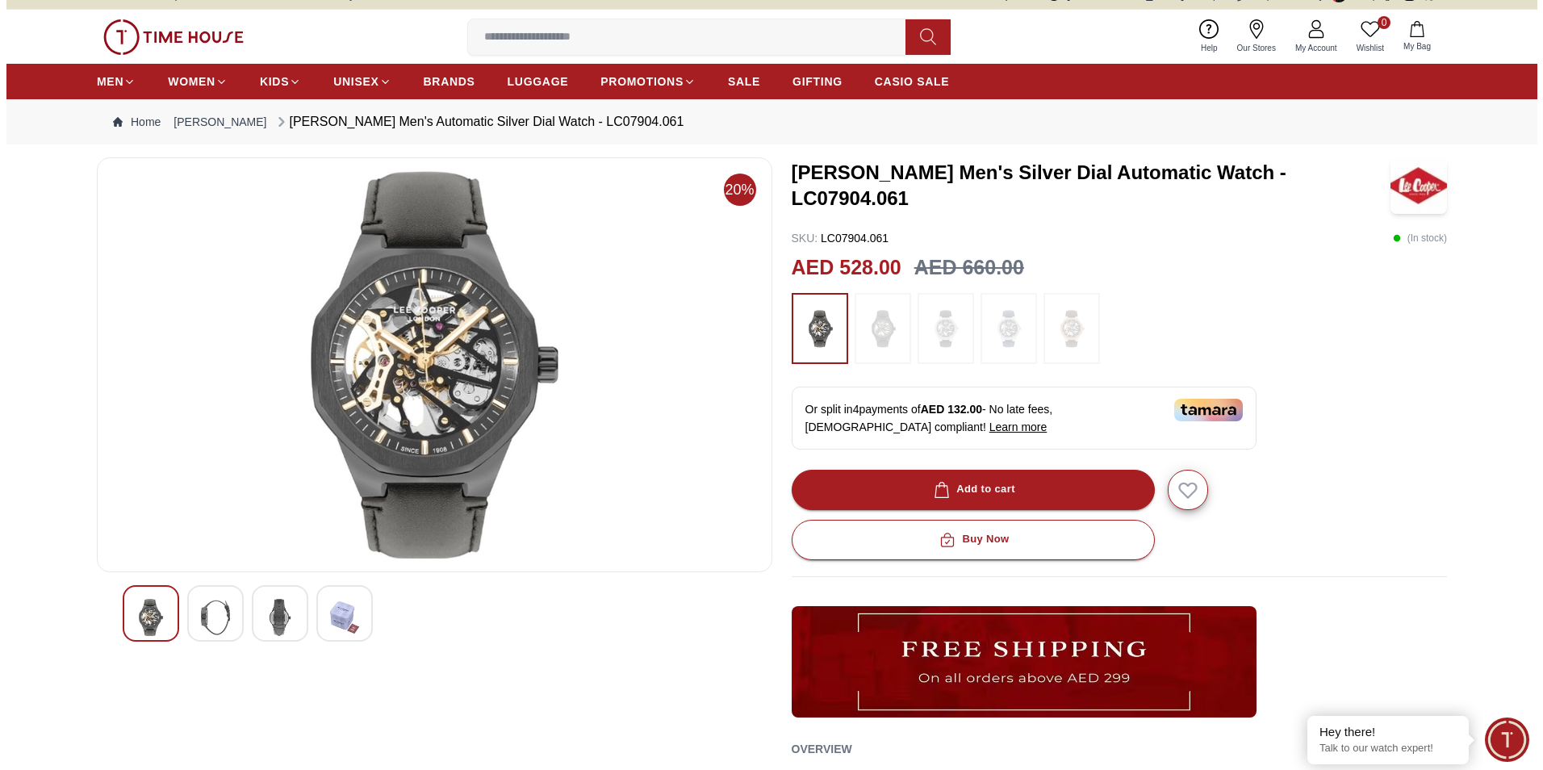
scroll to position [23, 0]
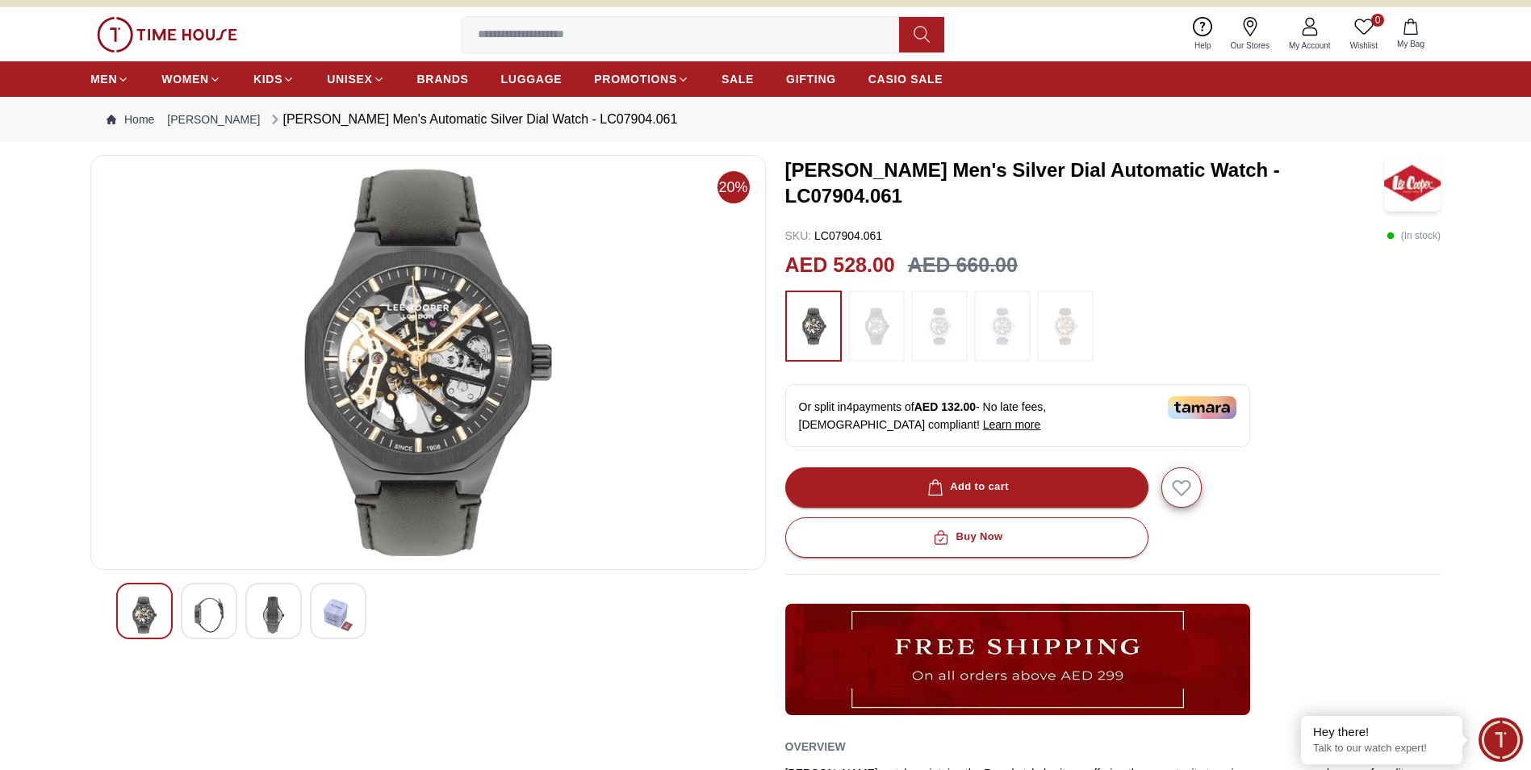
click at [983, 424] on span "Learn more" at bounding box center [1012, 424] width 58 height 13
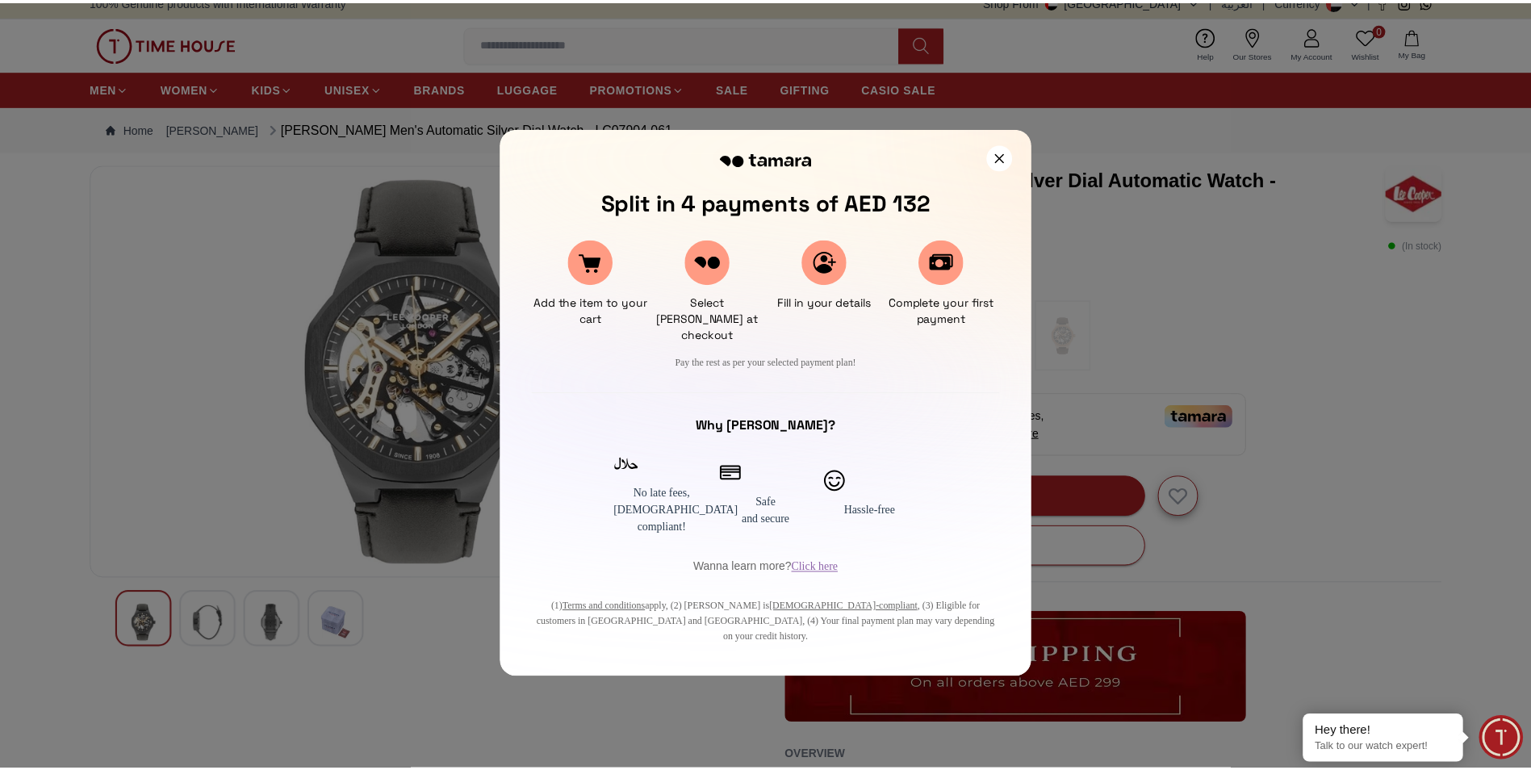
scroll to position [0, 0]
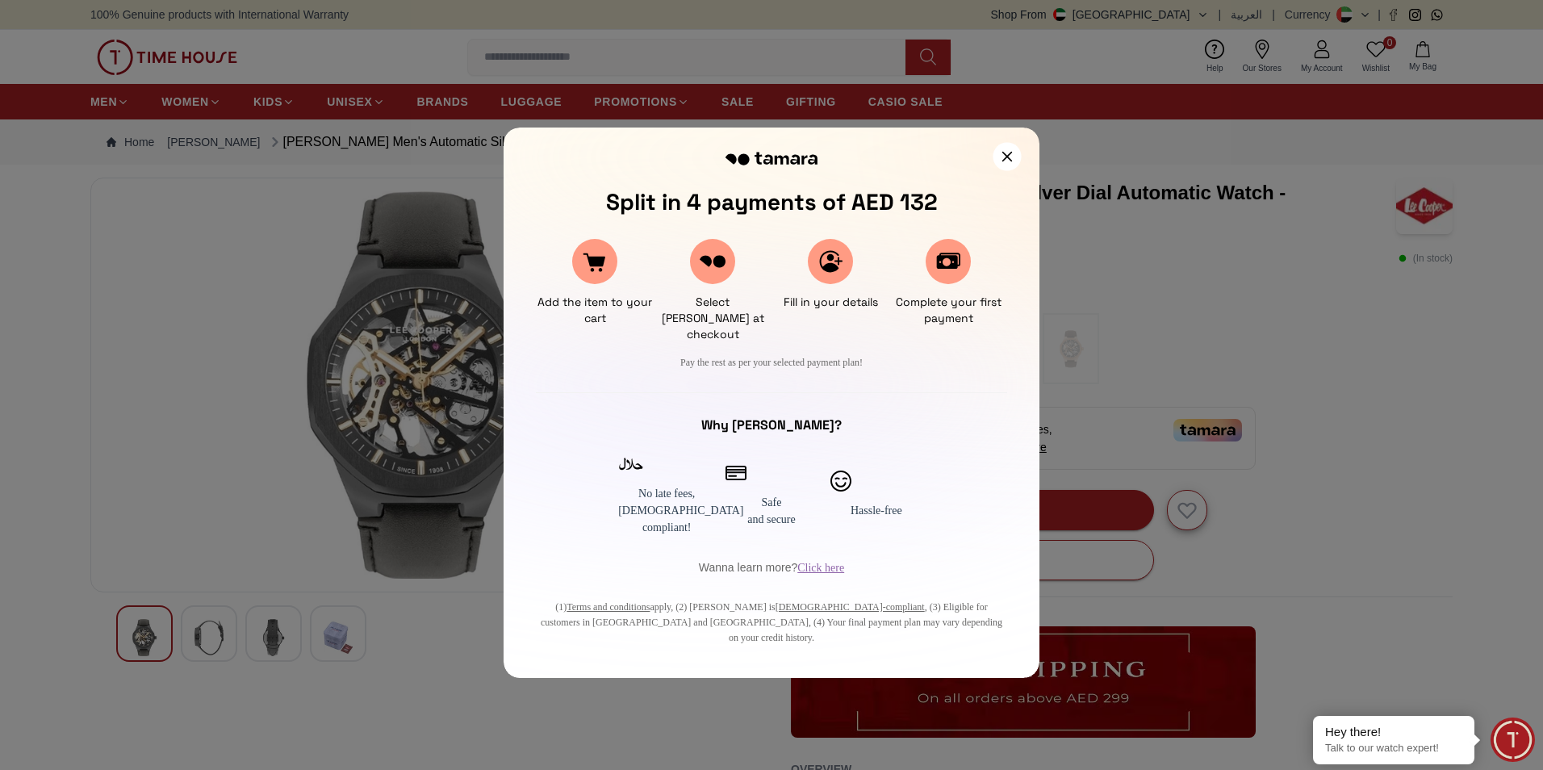
click at [1005, 155] on icon at bounding box center [1007, 157] width 10 height 10
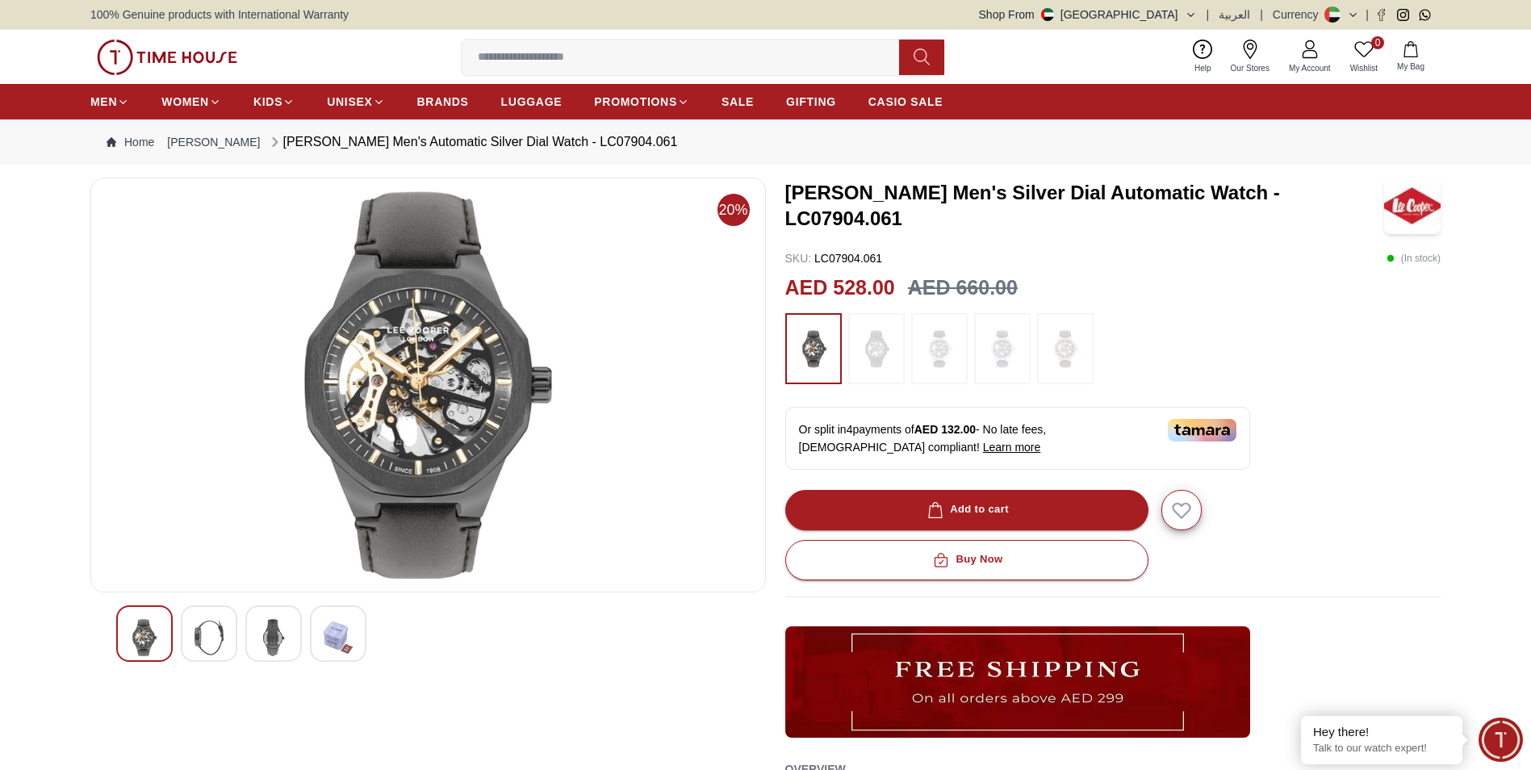
click at [905, 346] on div at bounding box center [1113, 348] width 656 height 71
click at [889, 343] on img at bounding box center [876, 348] width 40 height 55
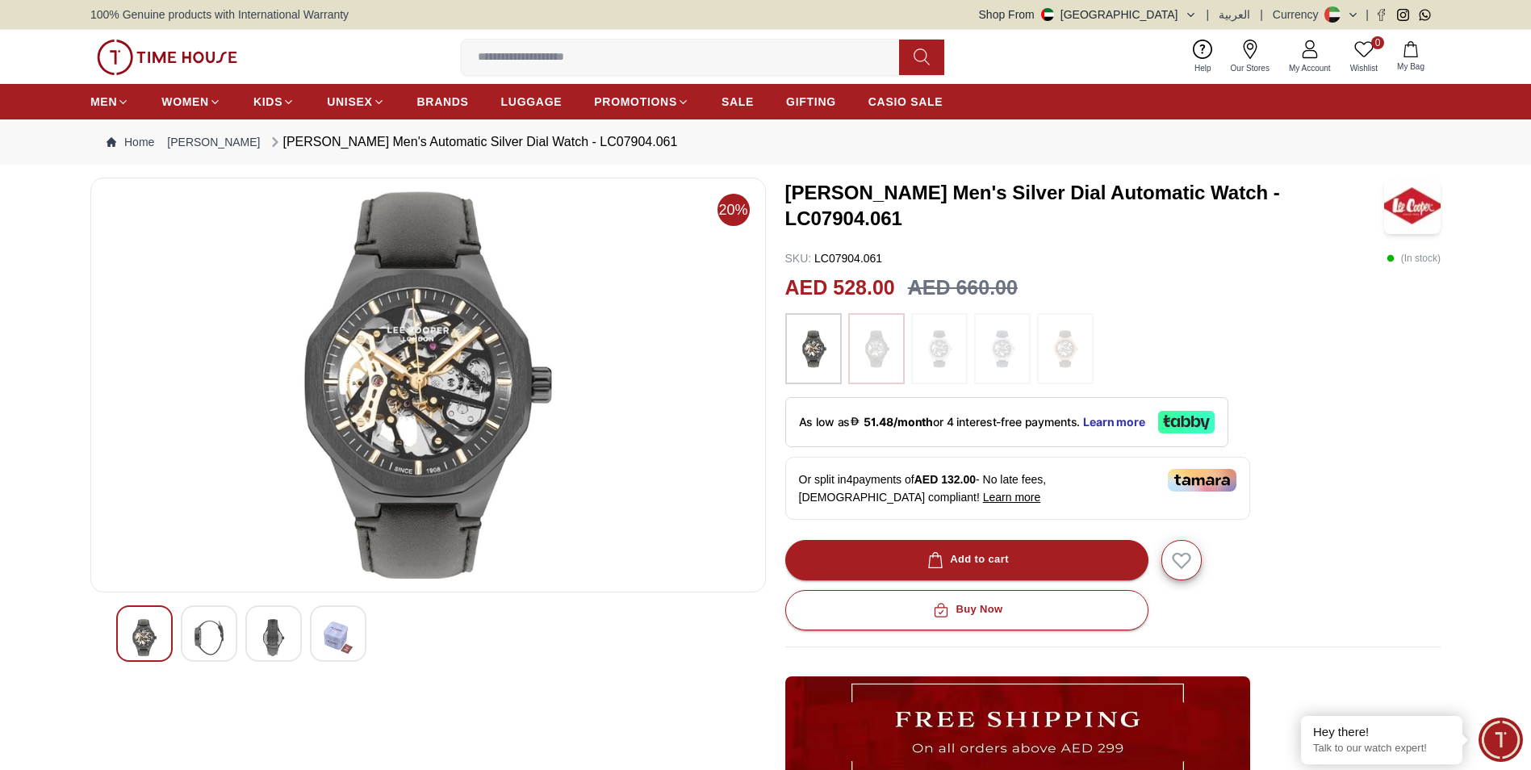
click at [837, 342] on div at bounding box center [813, 348] width 56 height 71
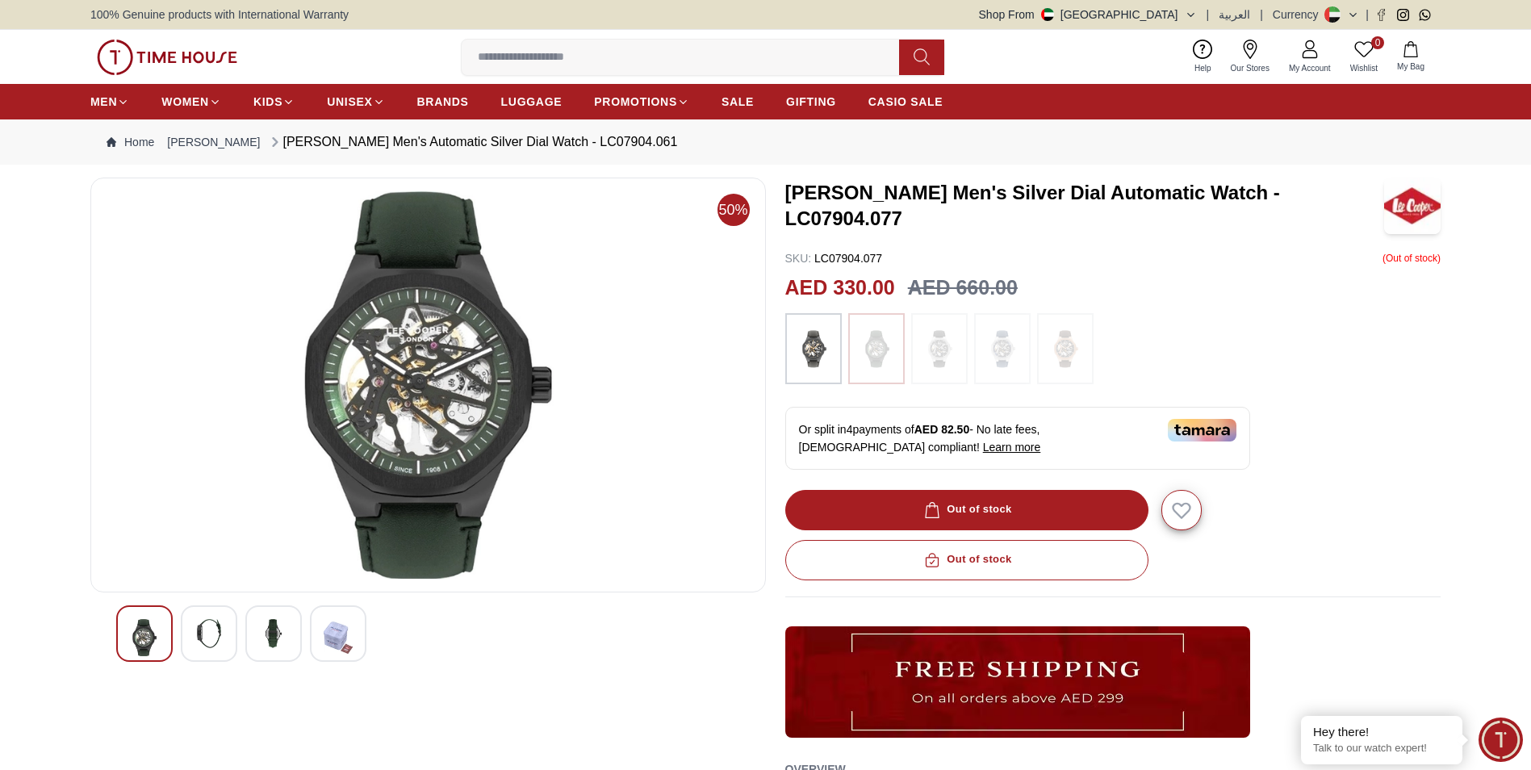
click at [873, 349] on img at bounding box center [876, 348] width 40 height 55
click at [946, 345] on img at bounding box center [939, 348] width 40 height 55
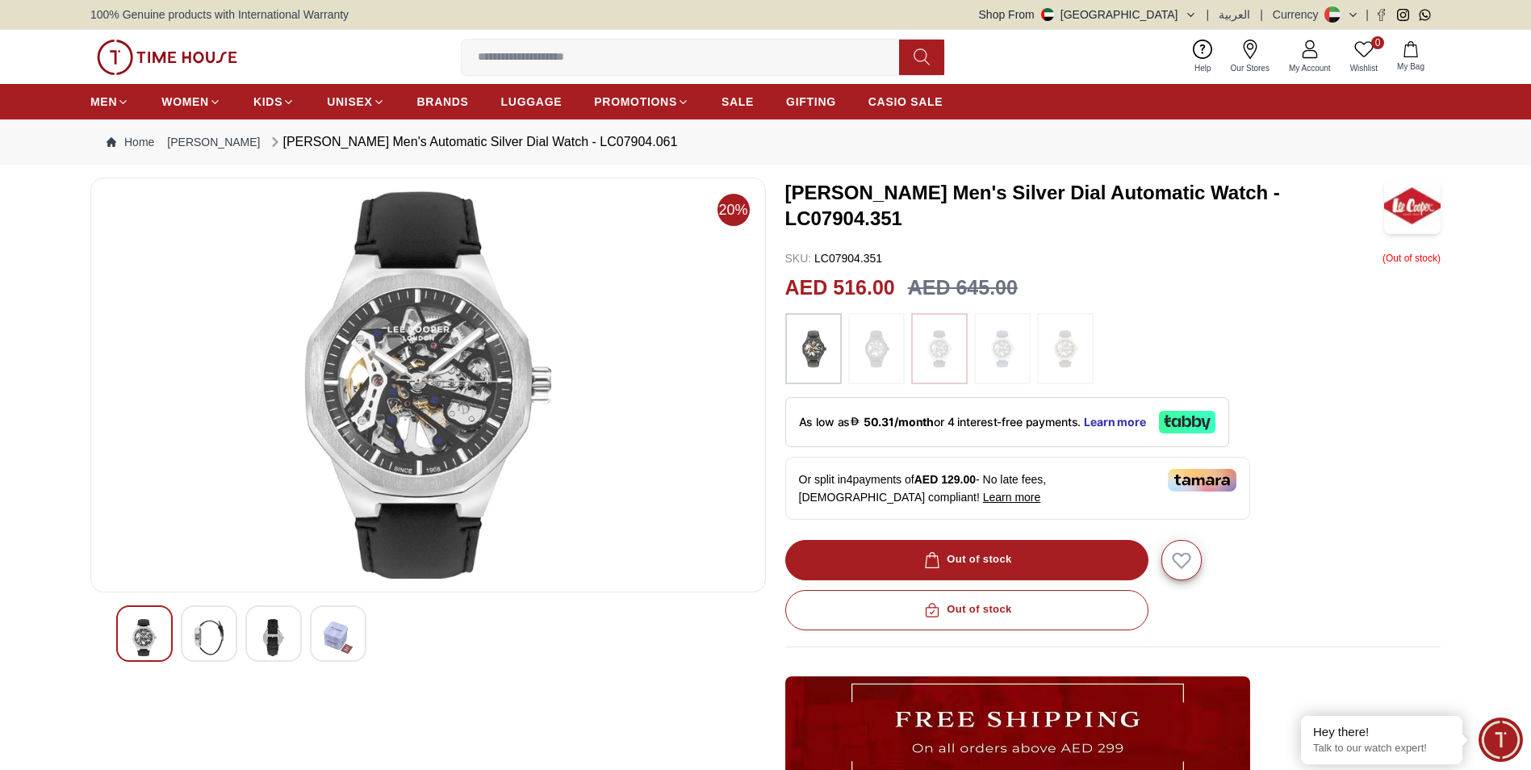
click at [1001, 342] on img at bounding box center [1002, 348] width 40 height 55
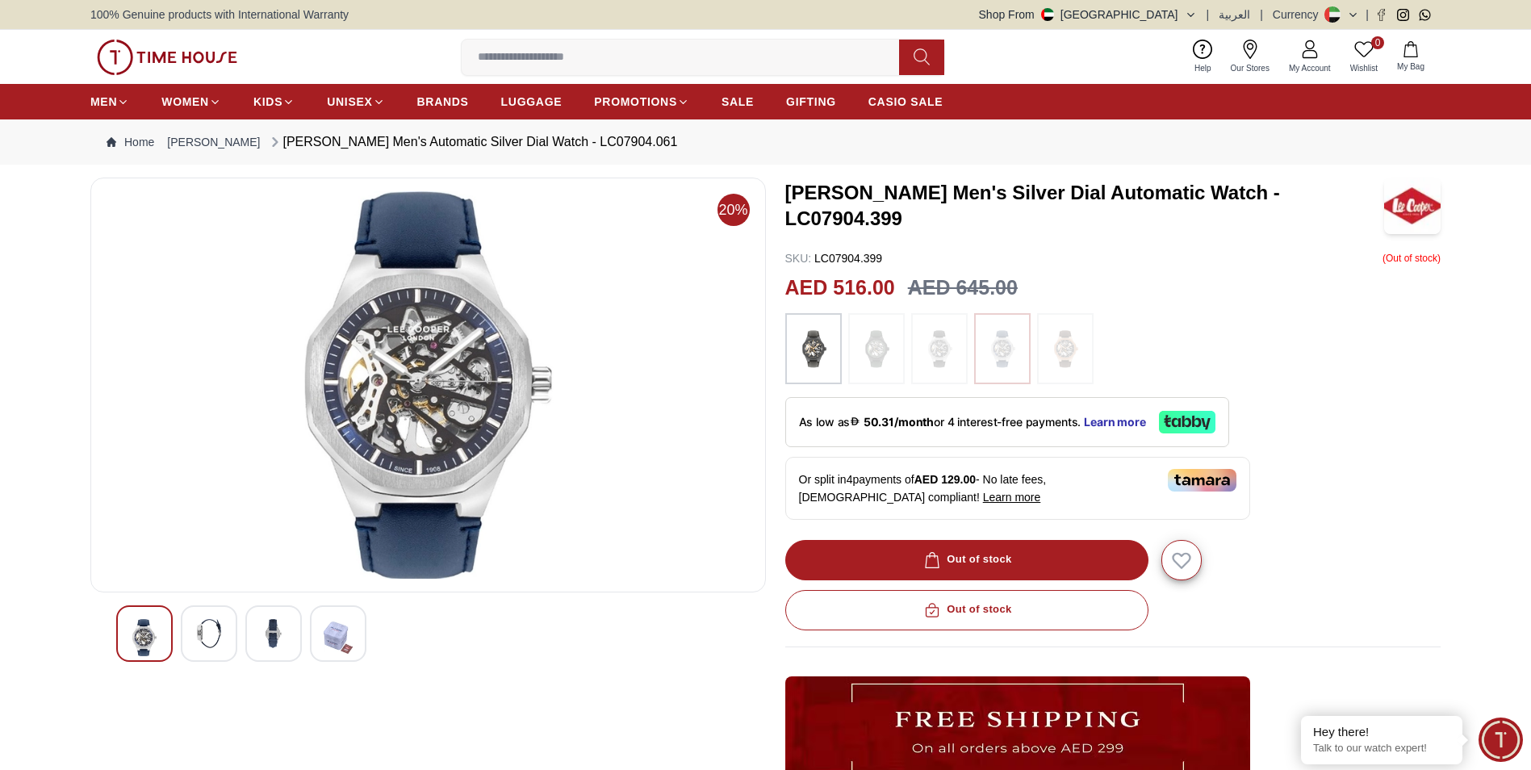
click at [820, 335] on img at bounding box center [813, 348] width 40 height 55
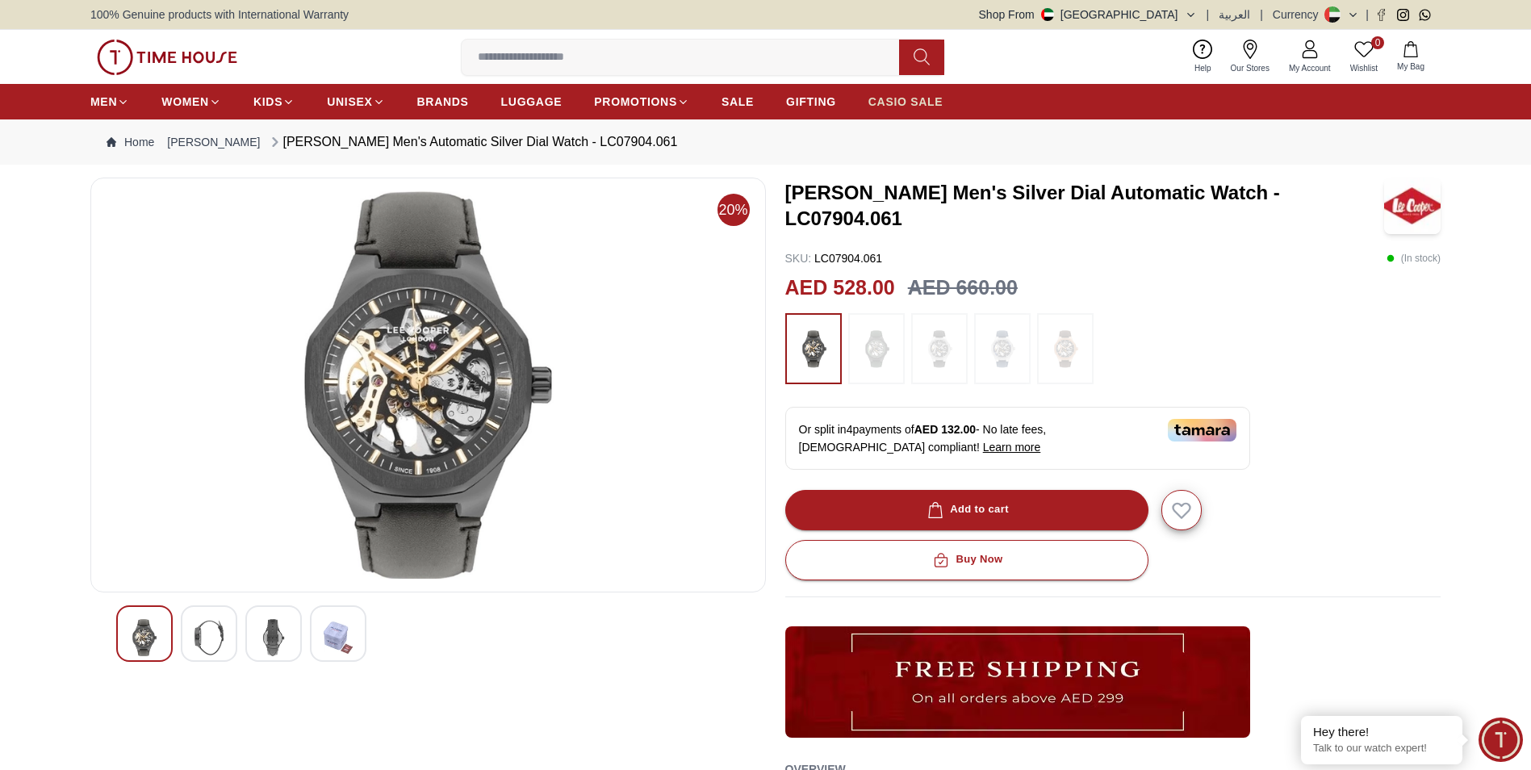
click at [897, 108] on span "CASIO SALE" at bounding box center [905, 102] width 75 height 16
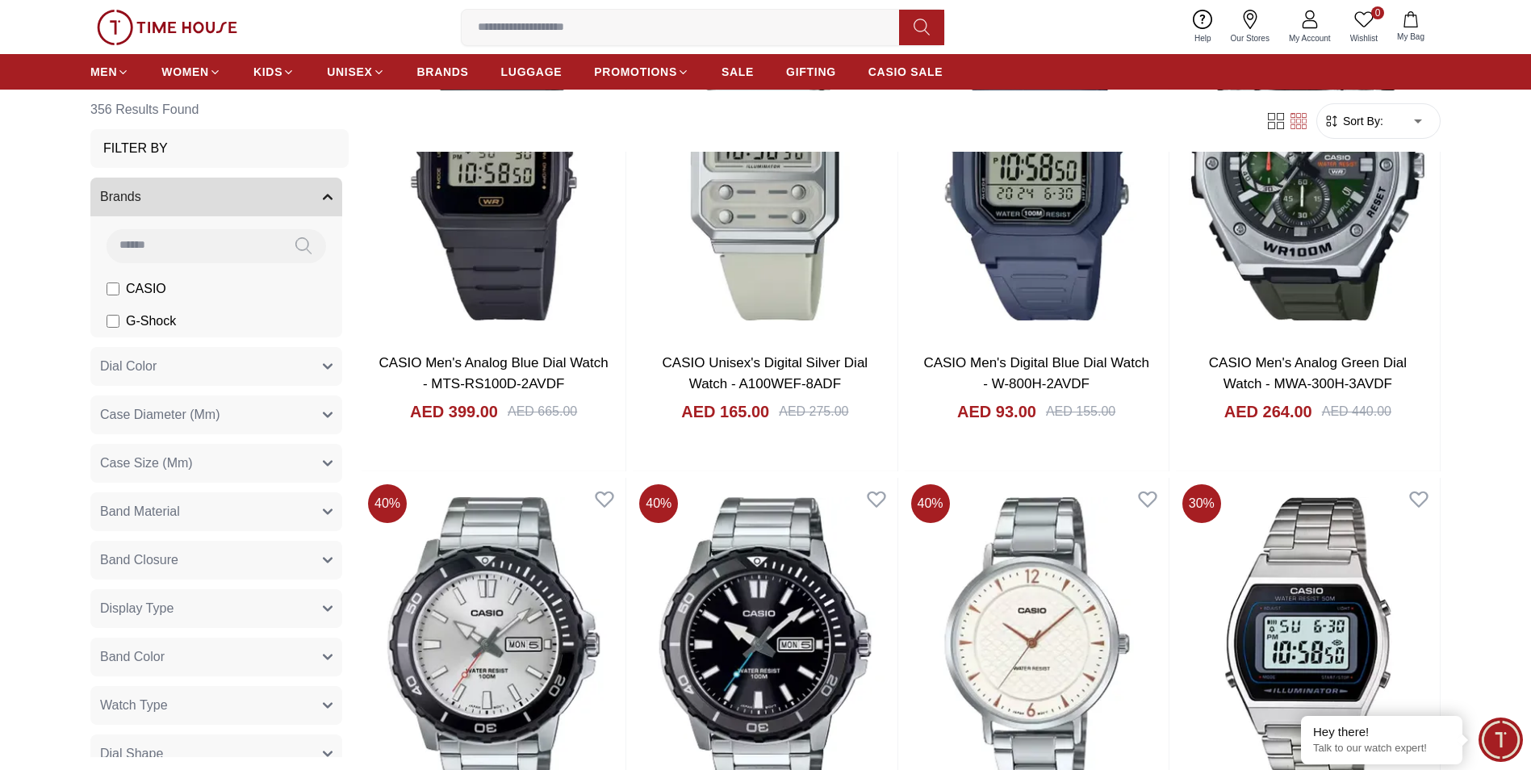
scroll to position [1172, 0]
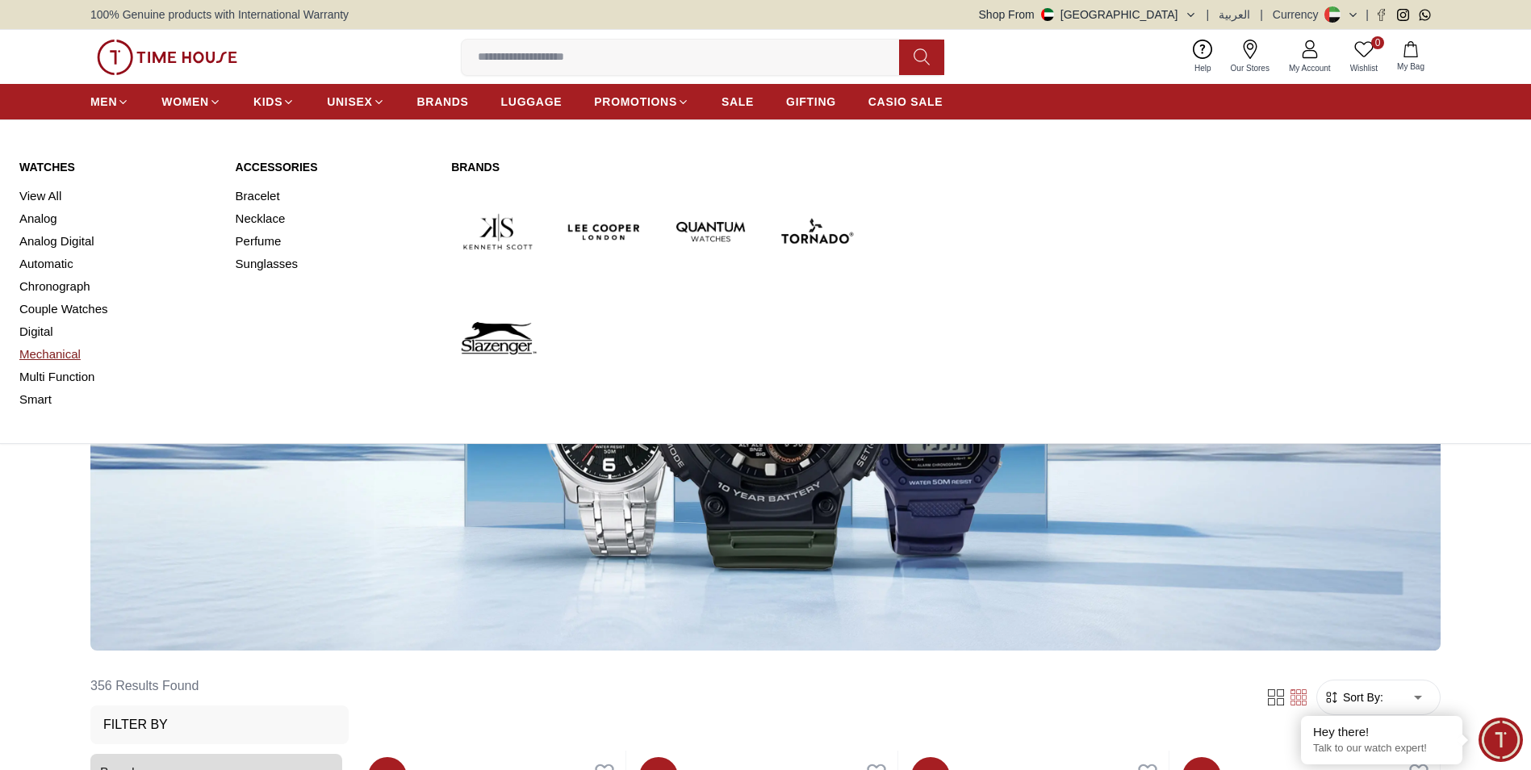
click at [66, 354] on link "Mechanical" at bounding box center [117, 354] width 197 height 23
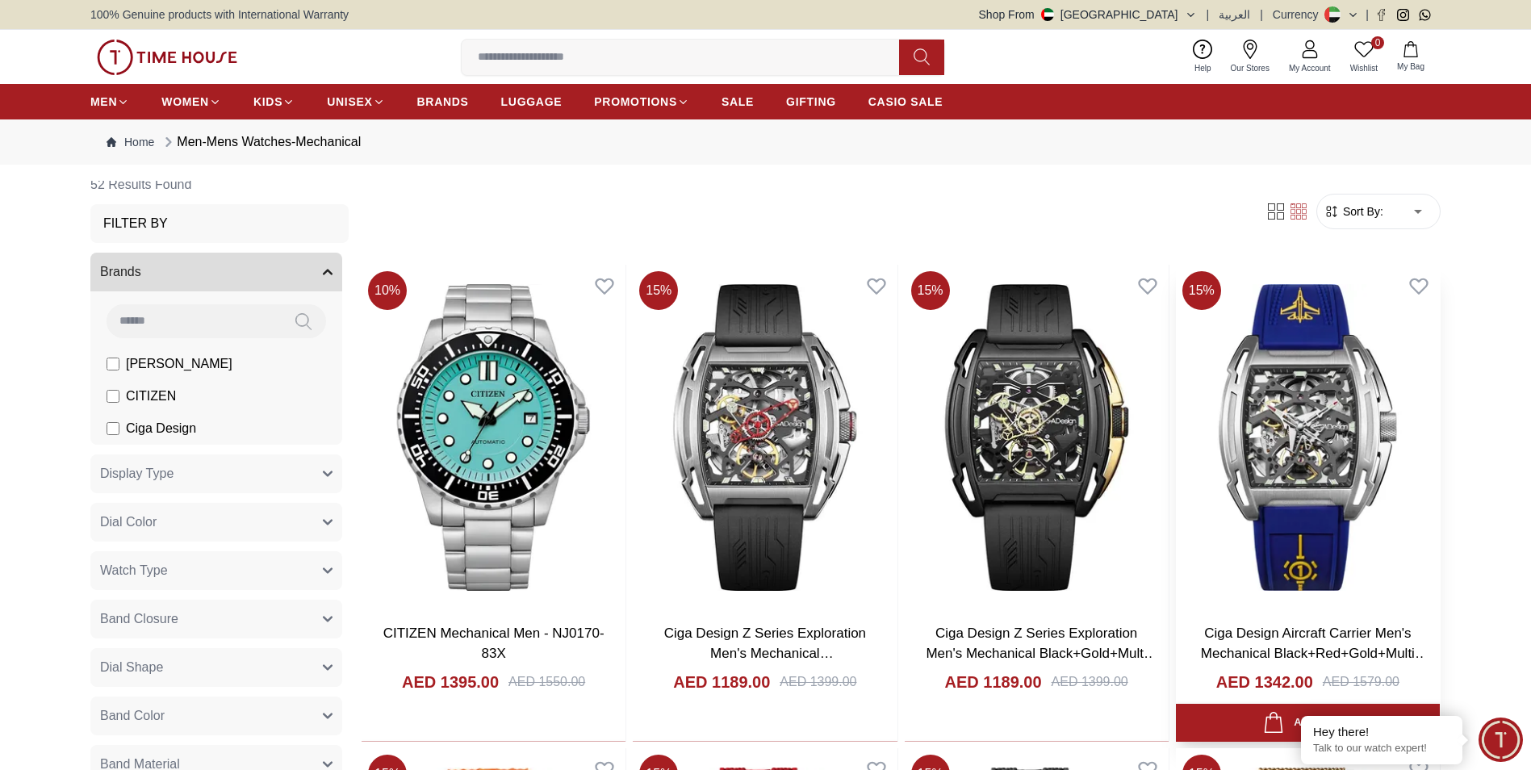
scroll to position [21, 0]
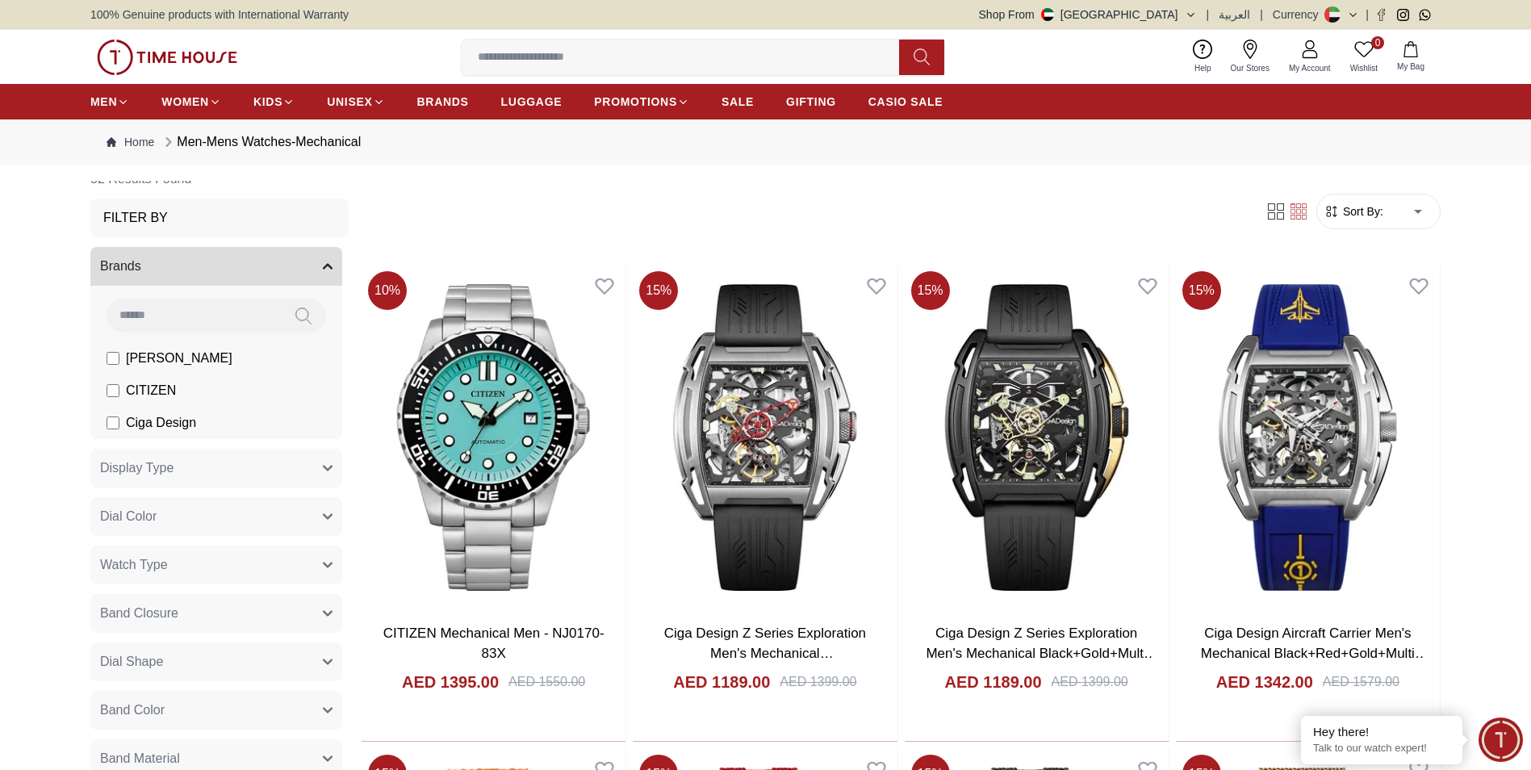
drag, startPoint x: 1489, startPoint y: 232, endPoint x: 1493, endPoint y: 247, distance: 15.9
click at [202, 301] on input at bounding box center [194, 315] width 174 height 32
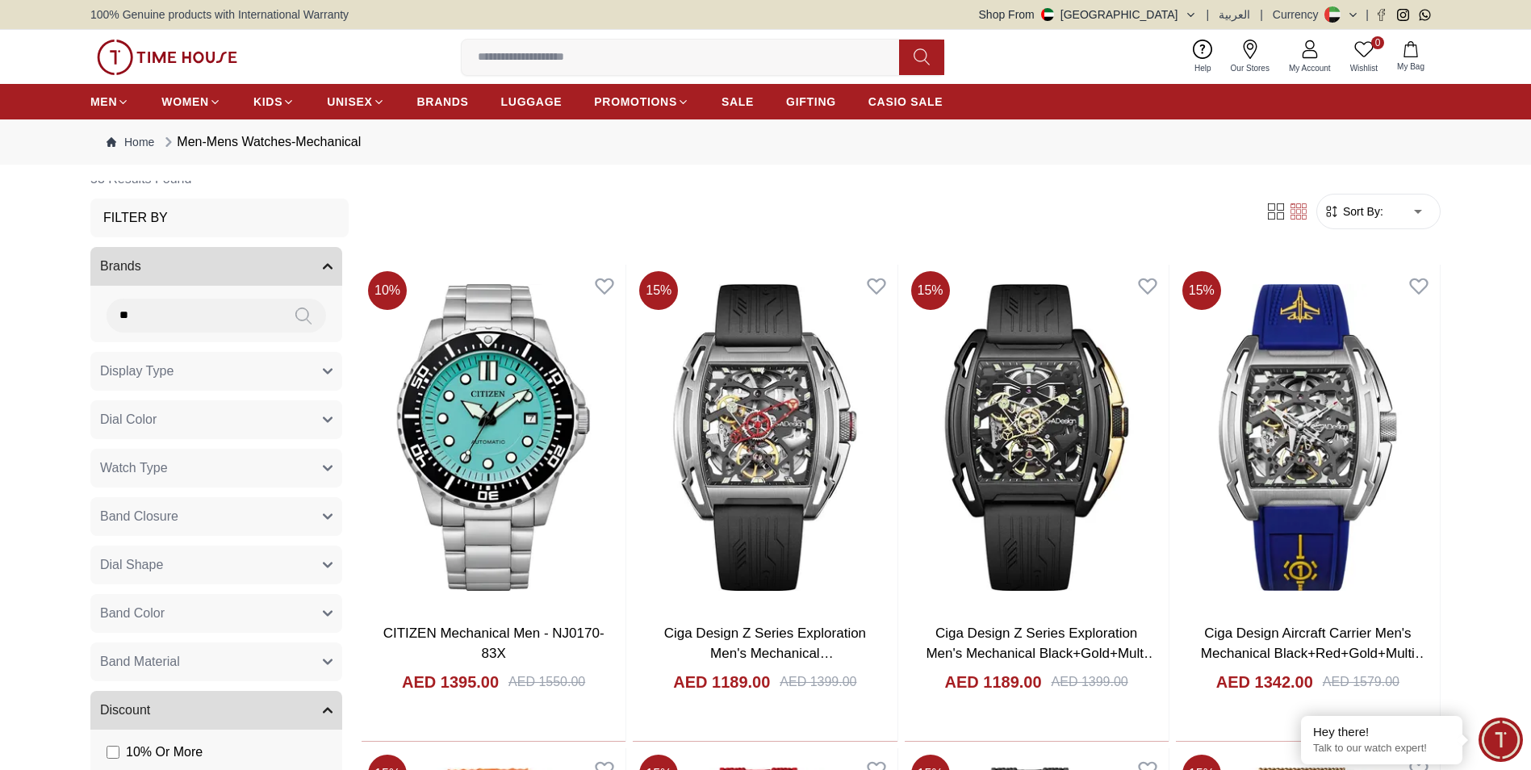
type input "*"
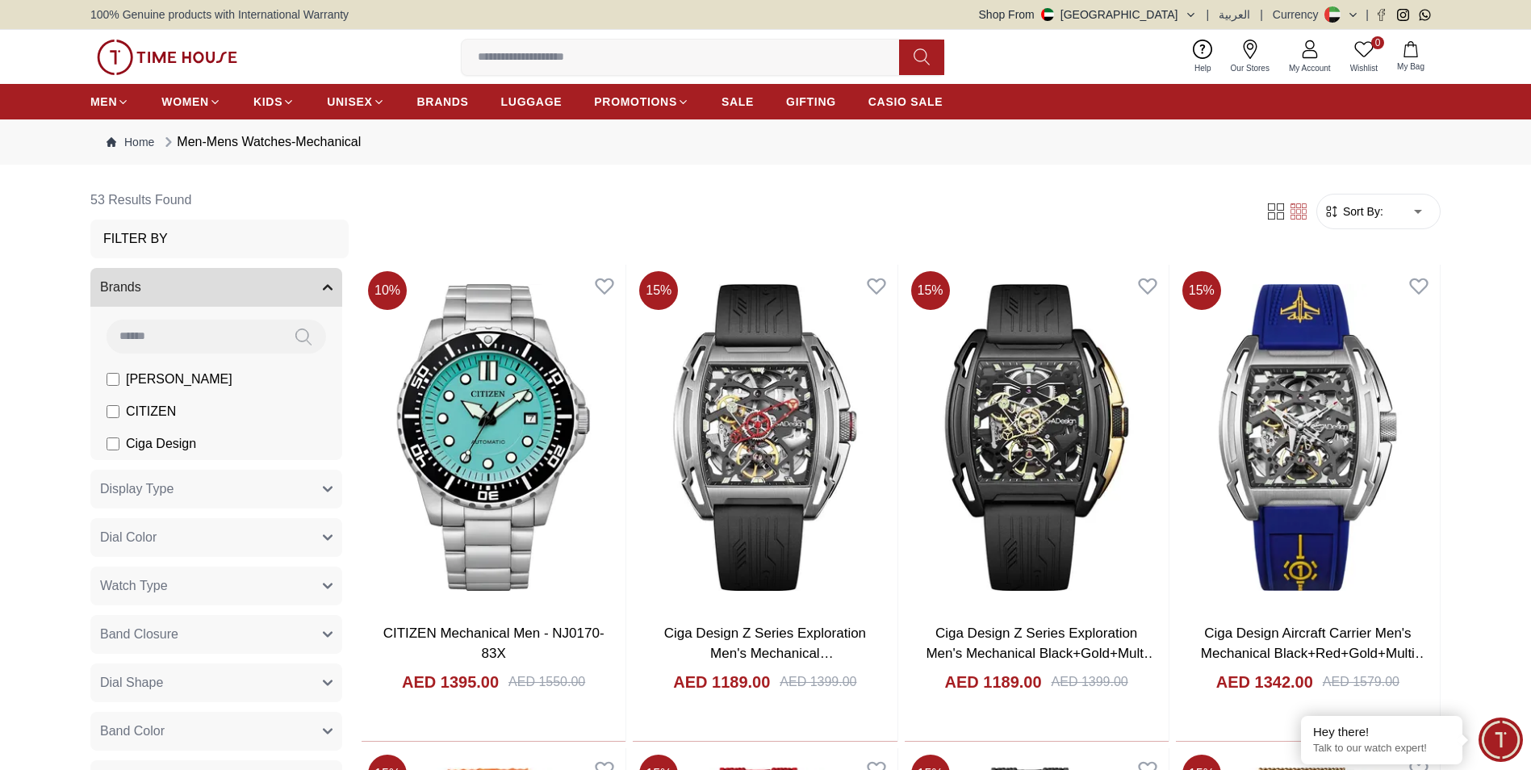
click at [167, 56] on img at bounding box center [167, 58] width 140 height 36
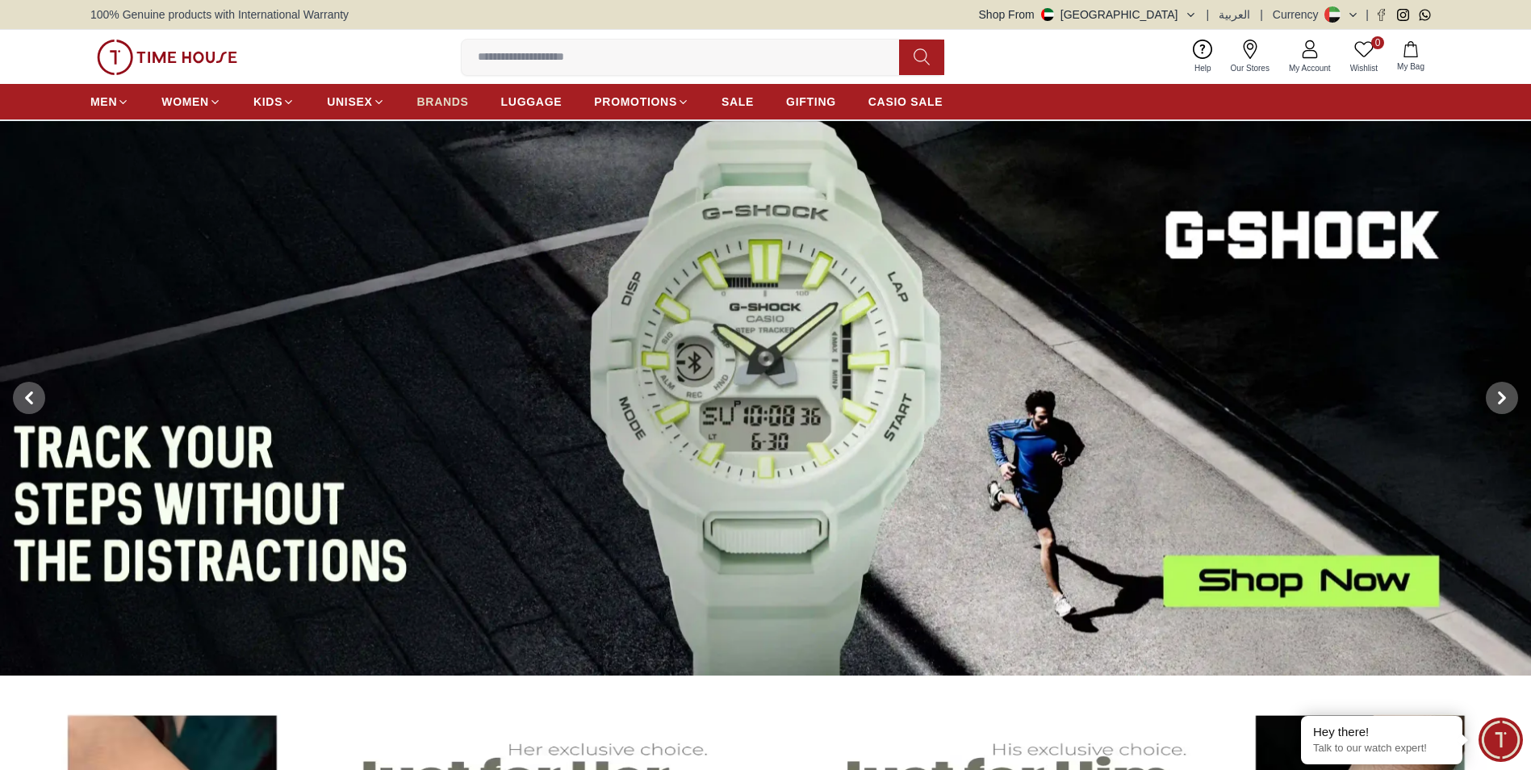
click at [456, 98] on span "BRANDS" at bounding box center [443, 102] width 52 height 16
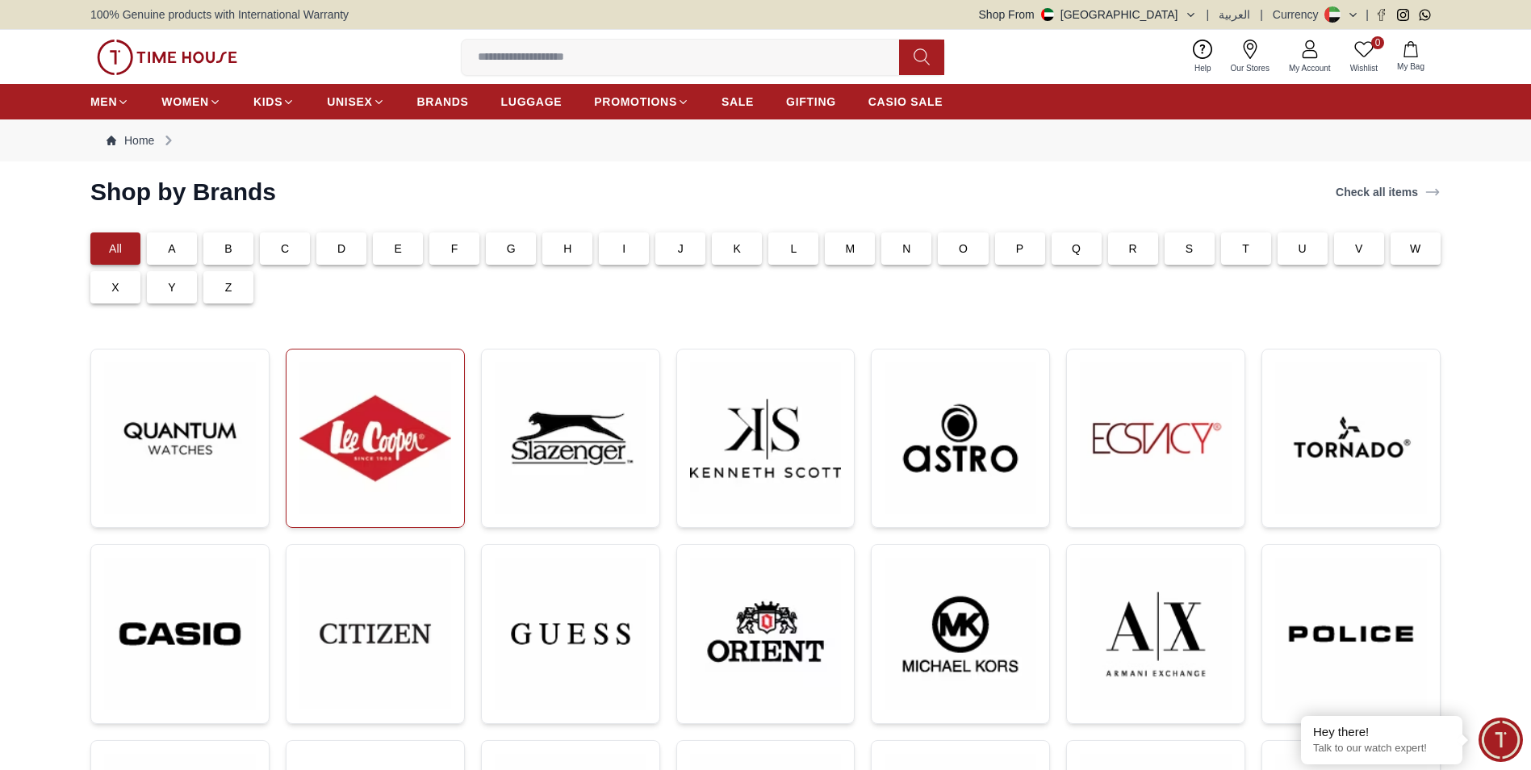
click at [413, 413] on img at bounding box center [375, 438] width 152 height 152
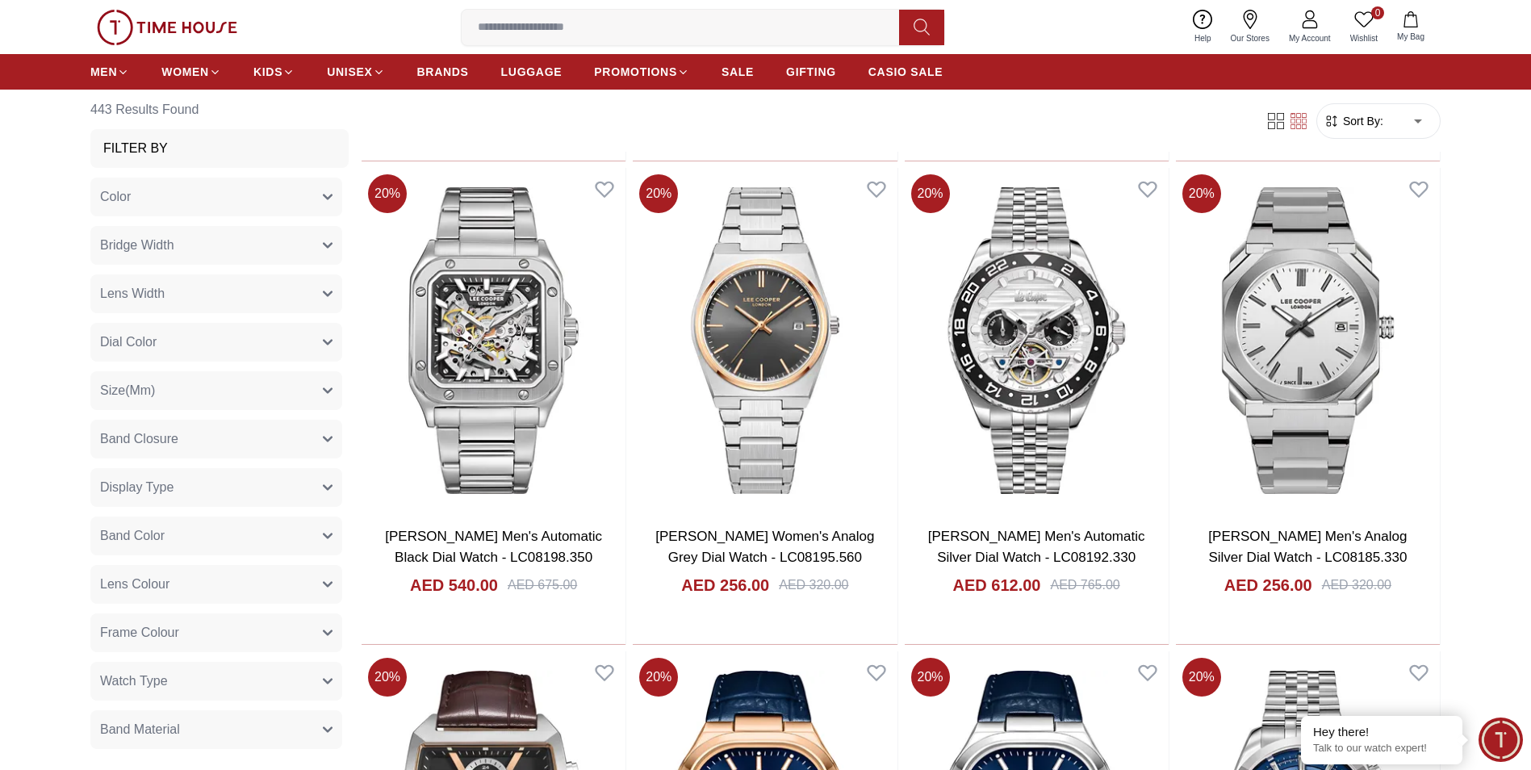
scroll to position [2335, 0]
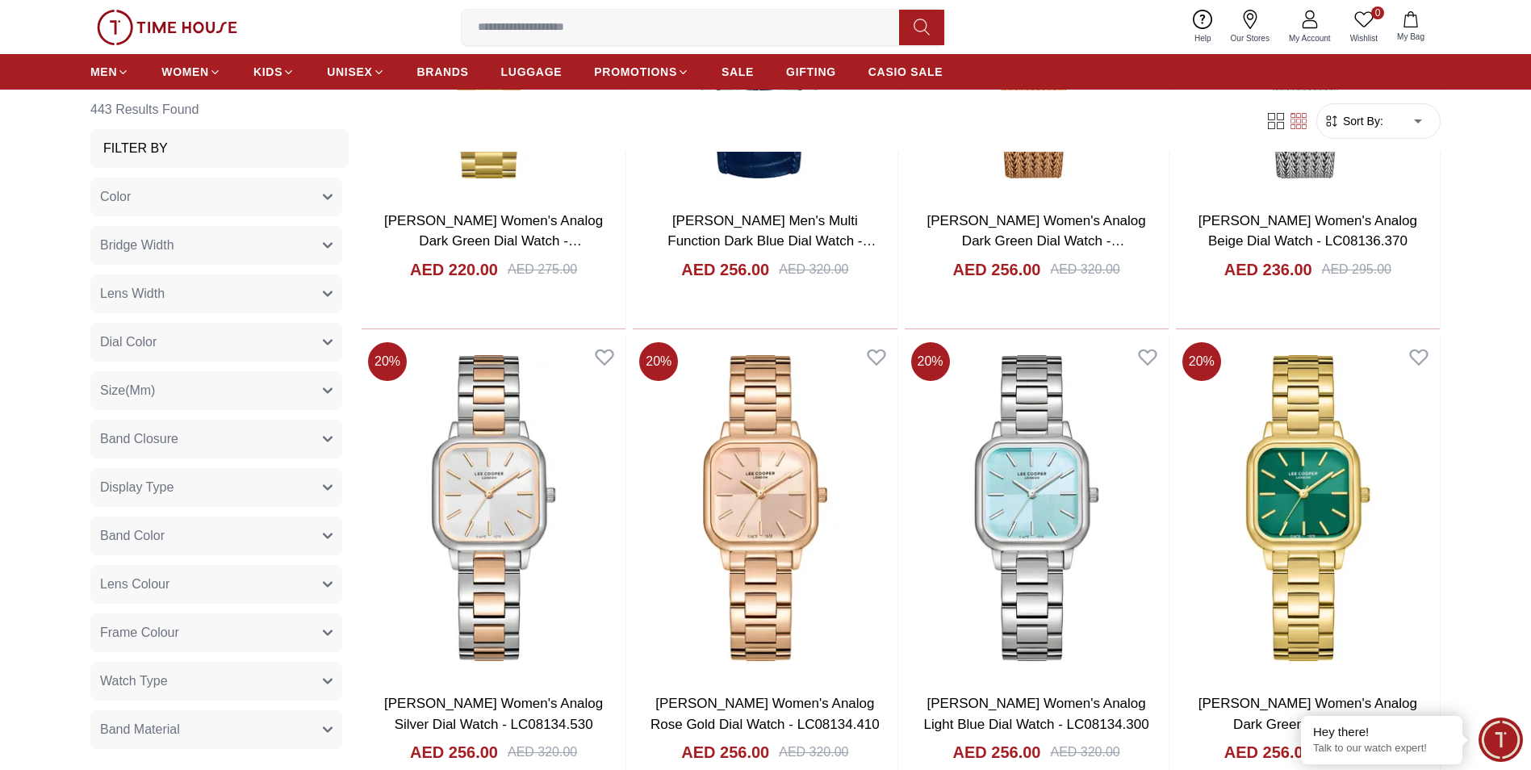
scroll to position [4545, 0]
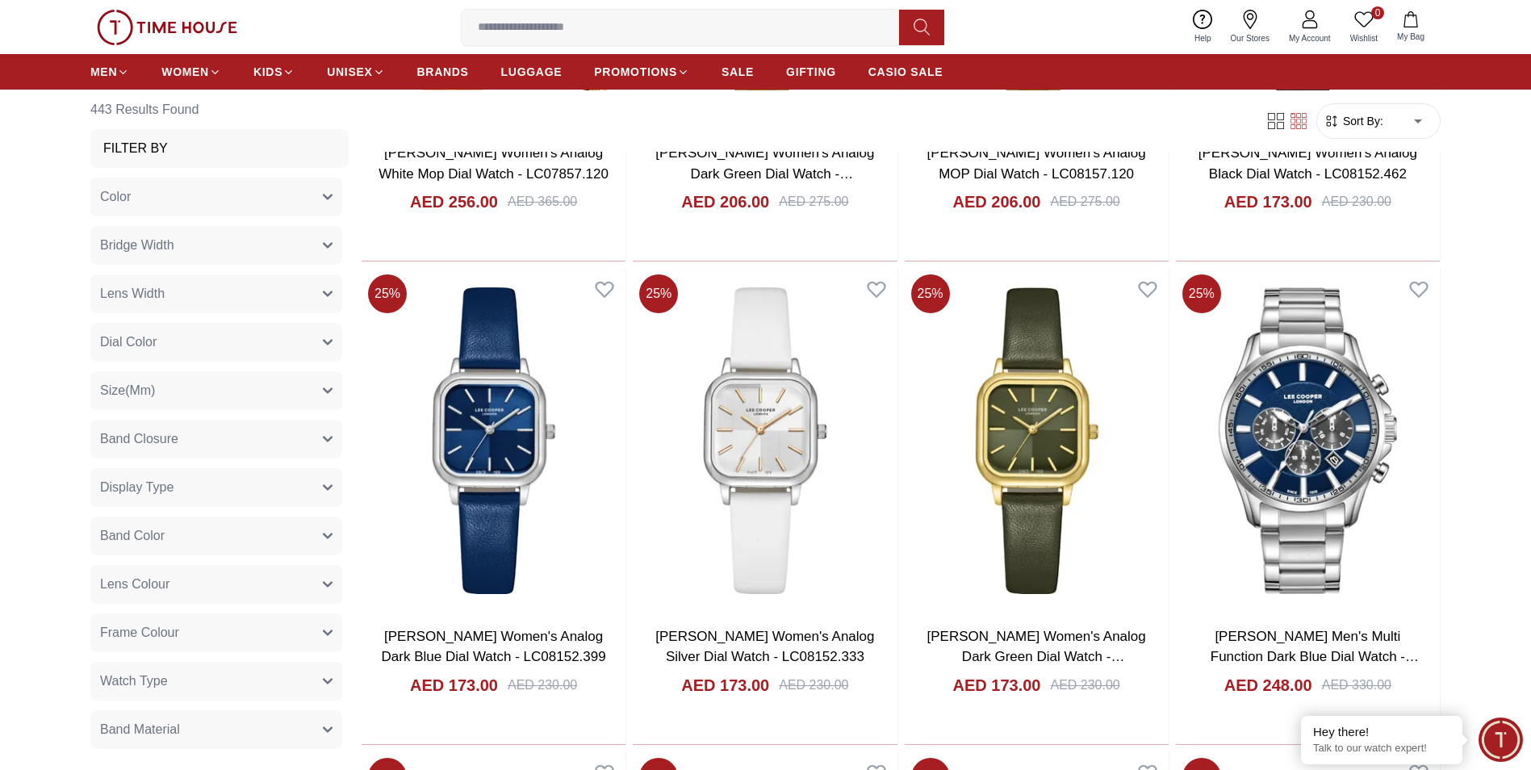
scroll to position [6546, 0]
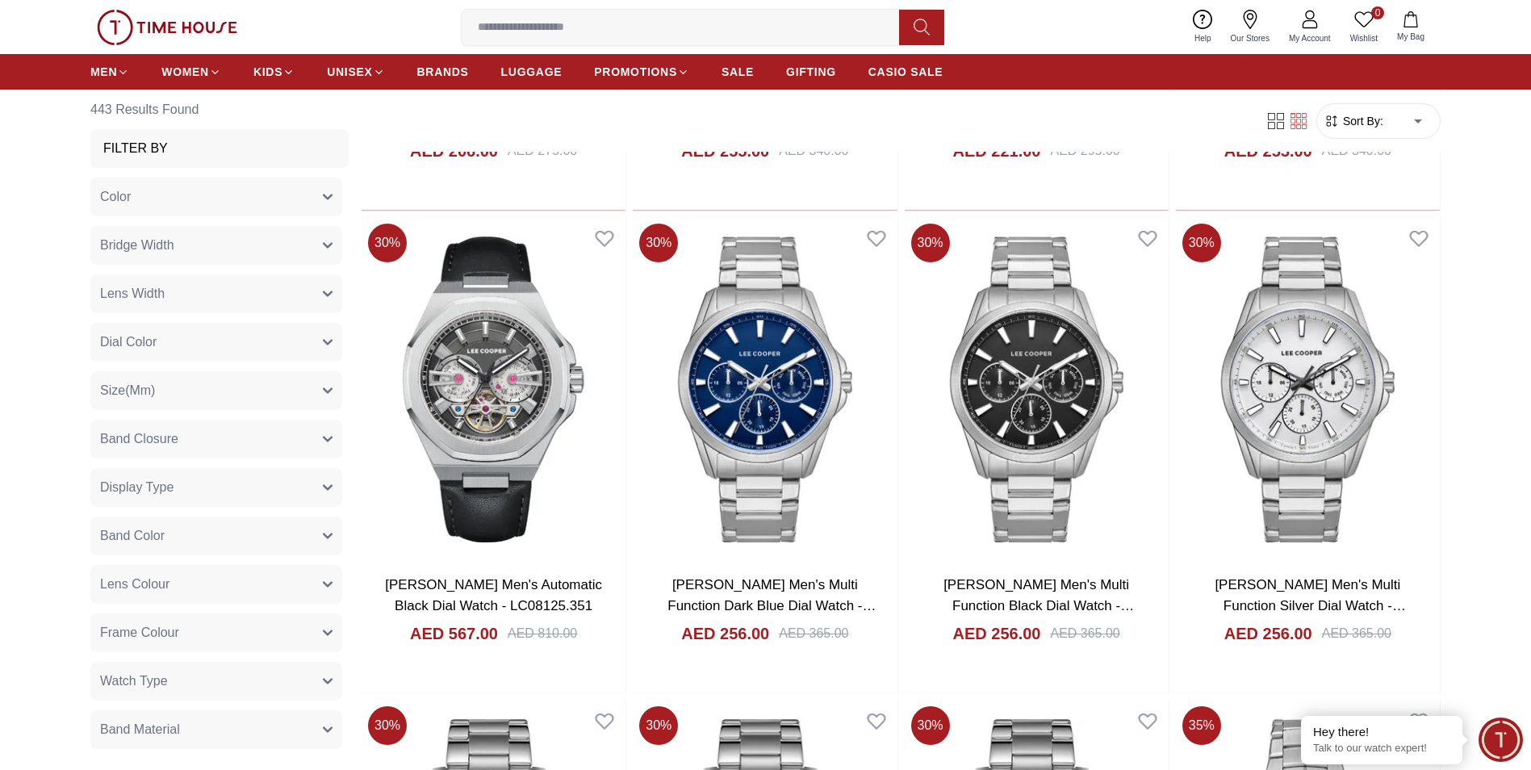
scroll to position [8528, 0]
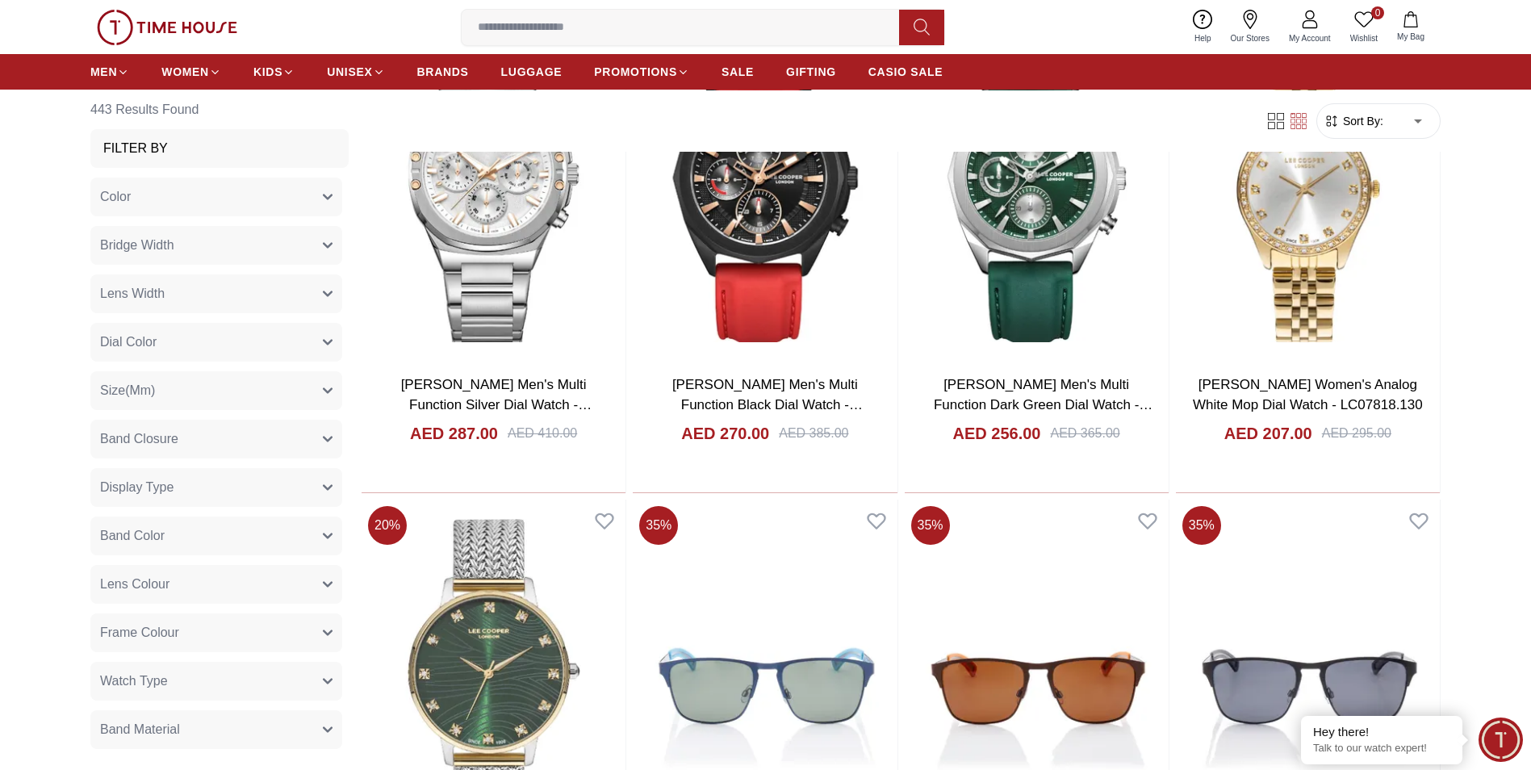
scroll to position [11638, 0]
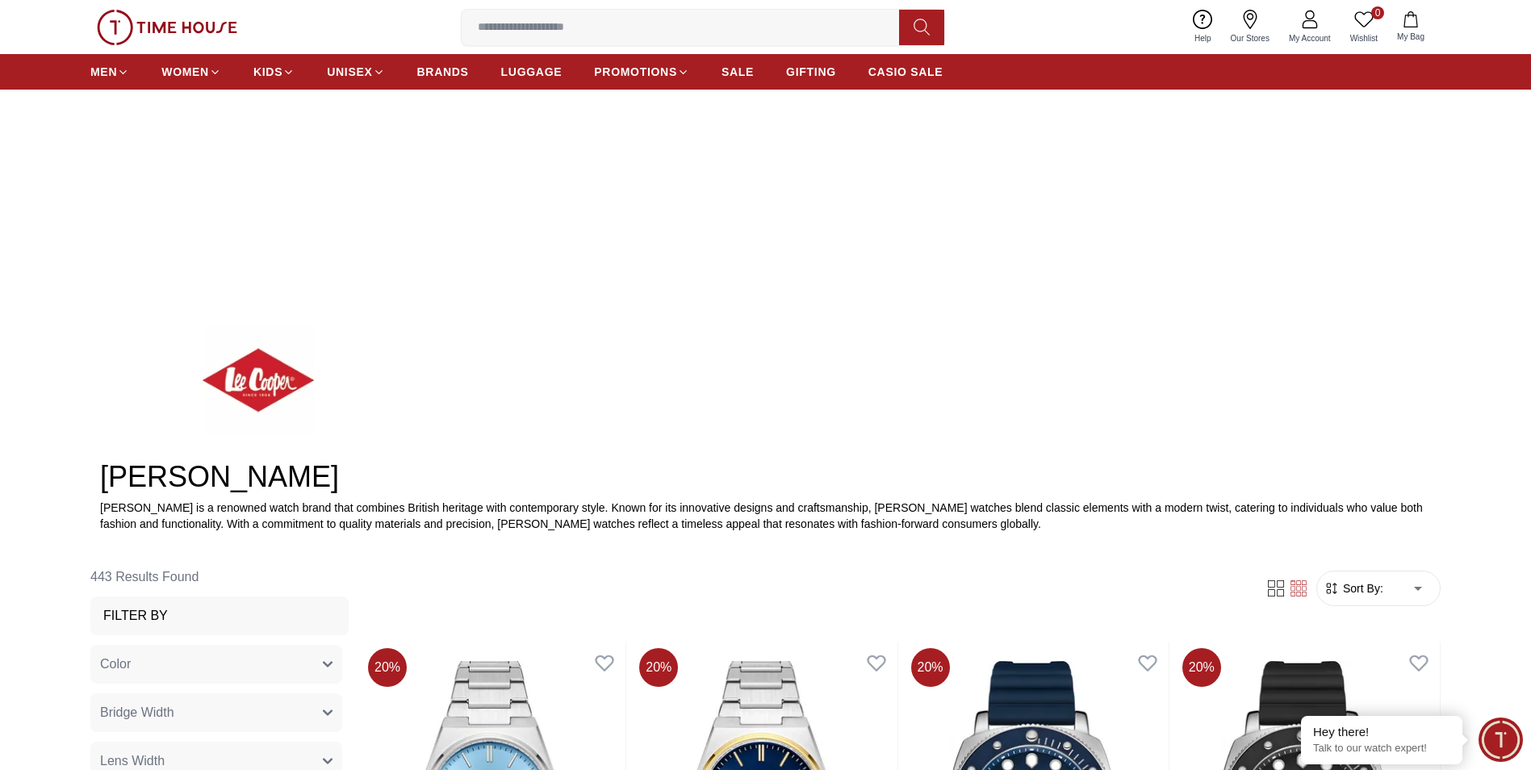
scroll to position [290, 0]
